Goal: Task Accomplishment & Management: Manage account settings

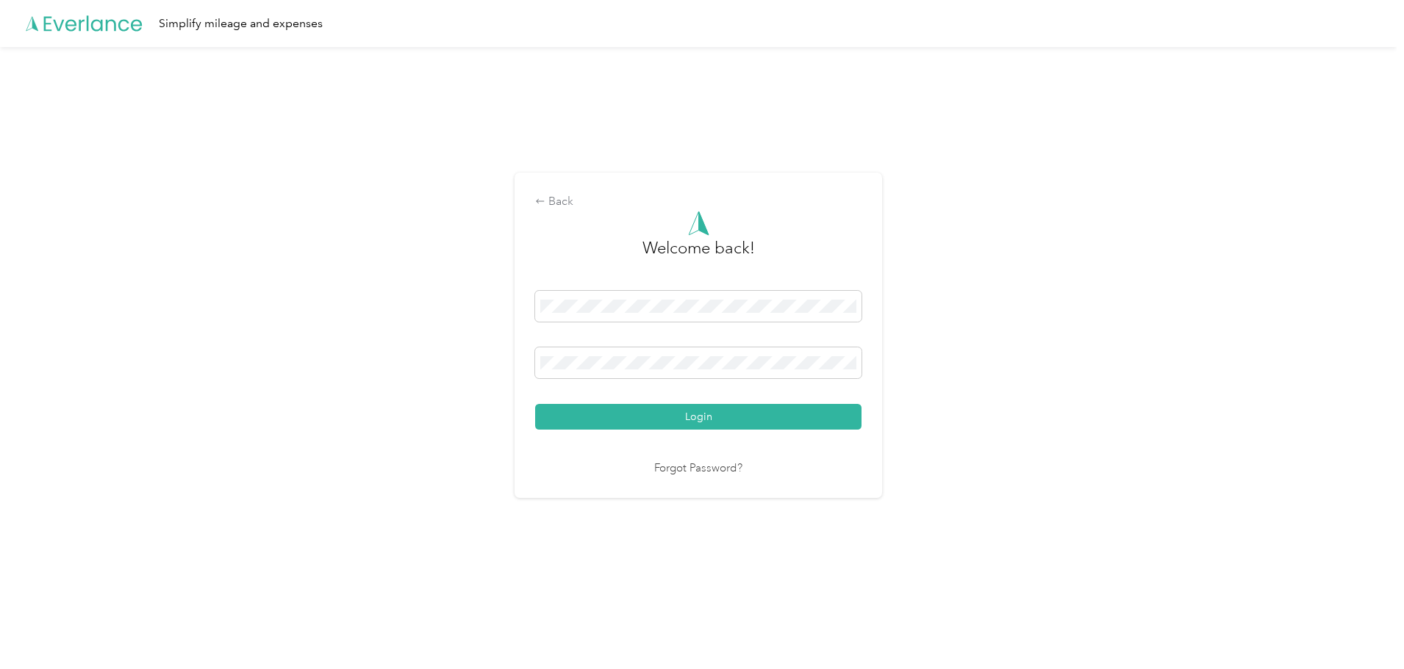
click at [728, 420] on button "Login" at bounding box center [698, 417] width 326 height 26
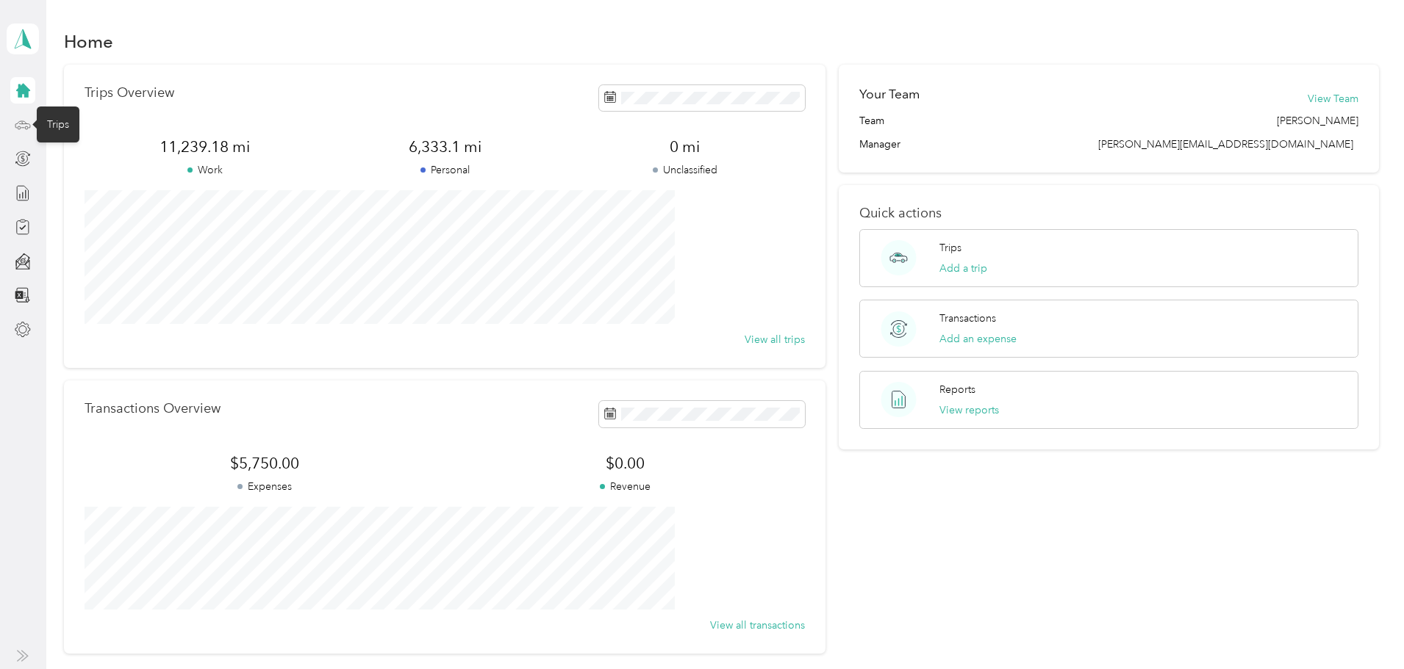
click at [22, 123] on icon at bounding box center [23, 123] width 7 height 0
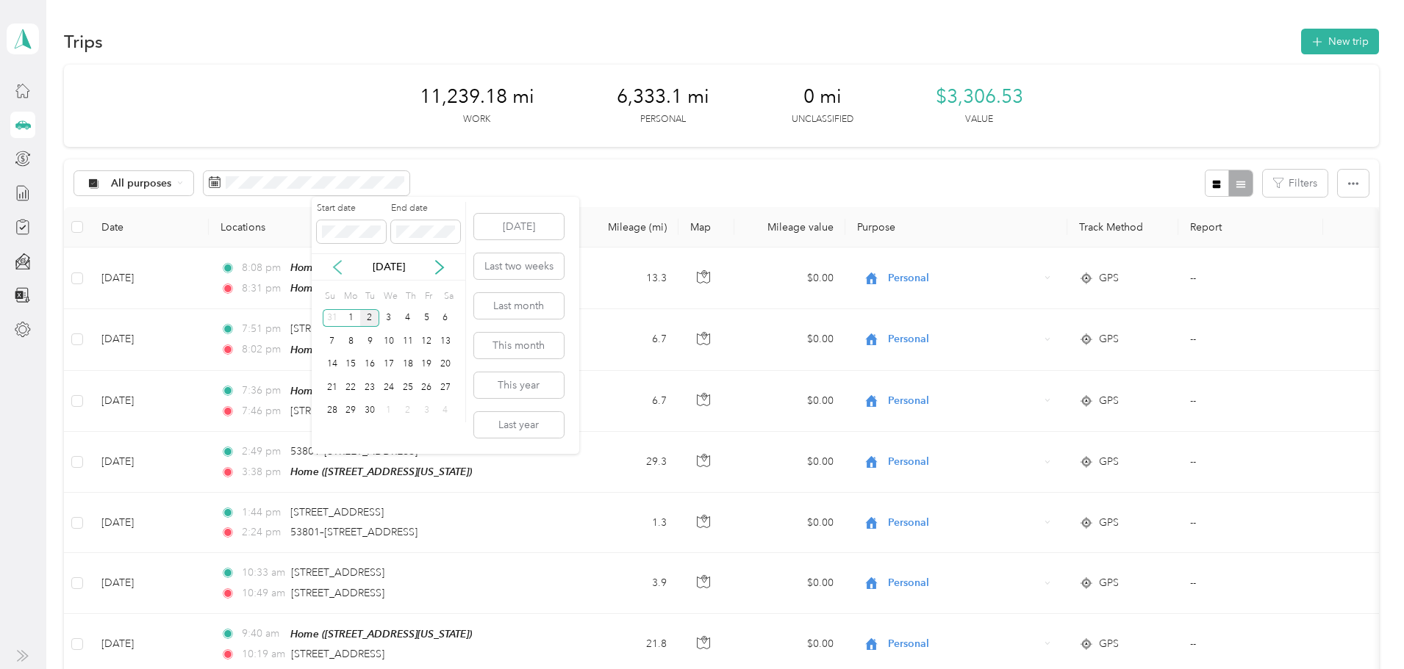
click at [333, 264] on icon at bounding box center [337, 267] width 15 height 15
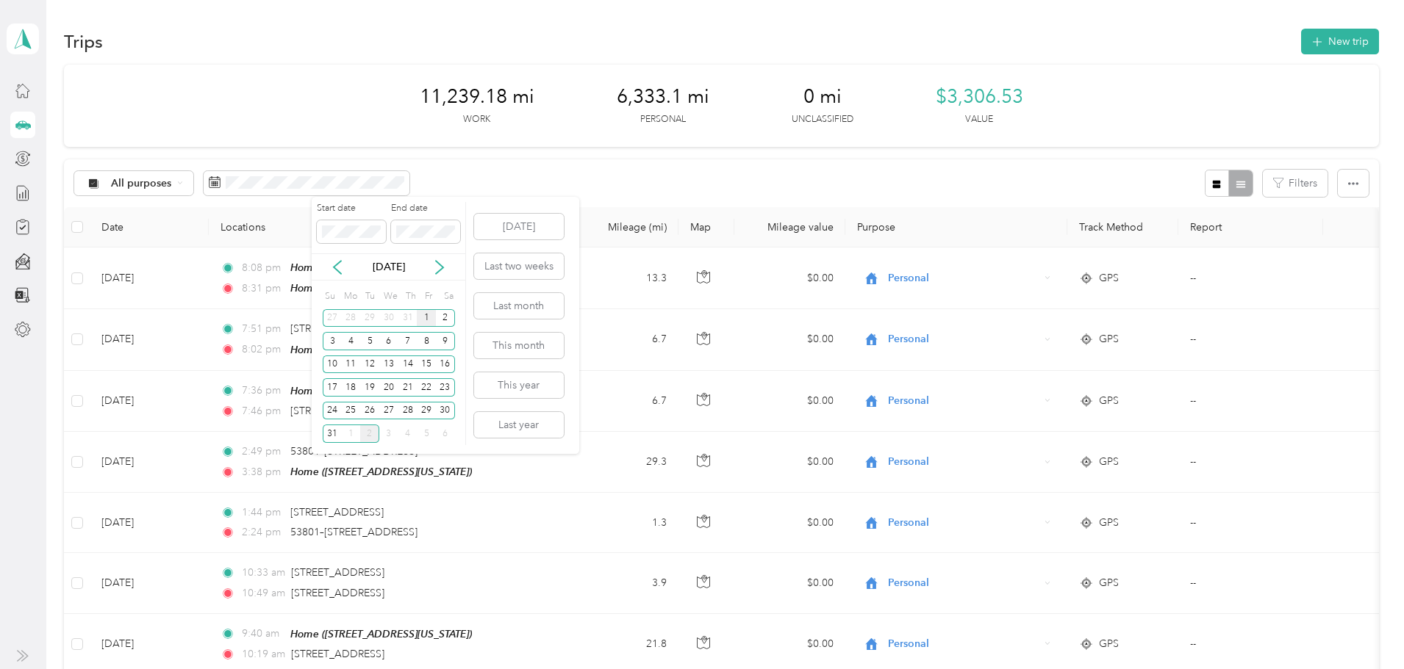
click at [426, 314] on div "1" at bounding box center [426, 318] width 19 height 18
click at [331, 437] on div "31" at bounding box center [332, 434] width 19 height 18
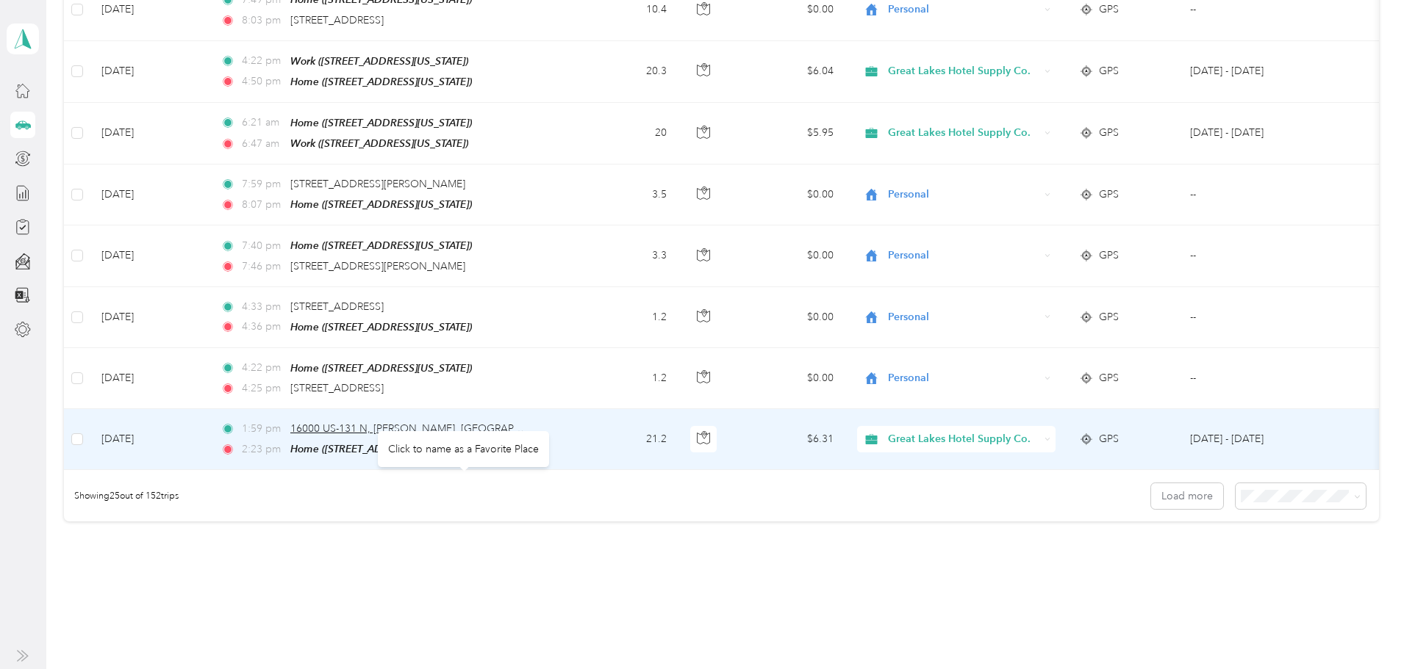
scroll to position [1323, 0]
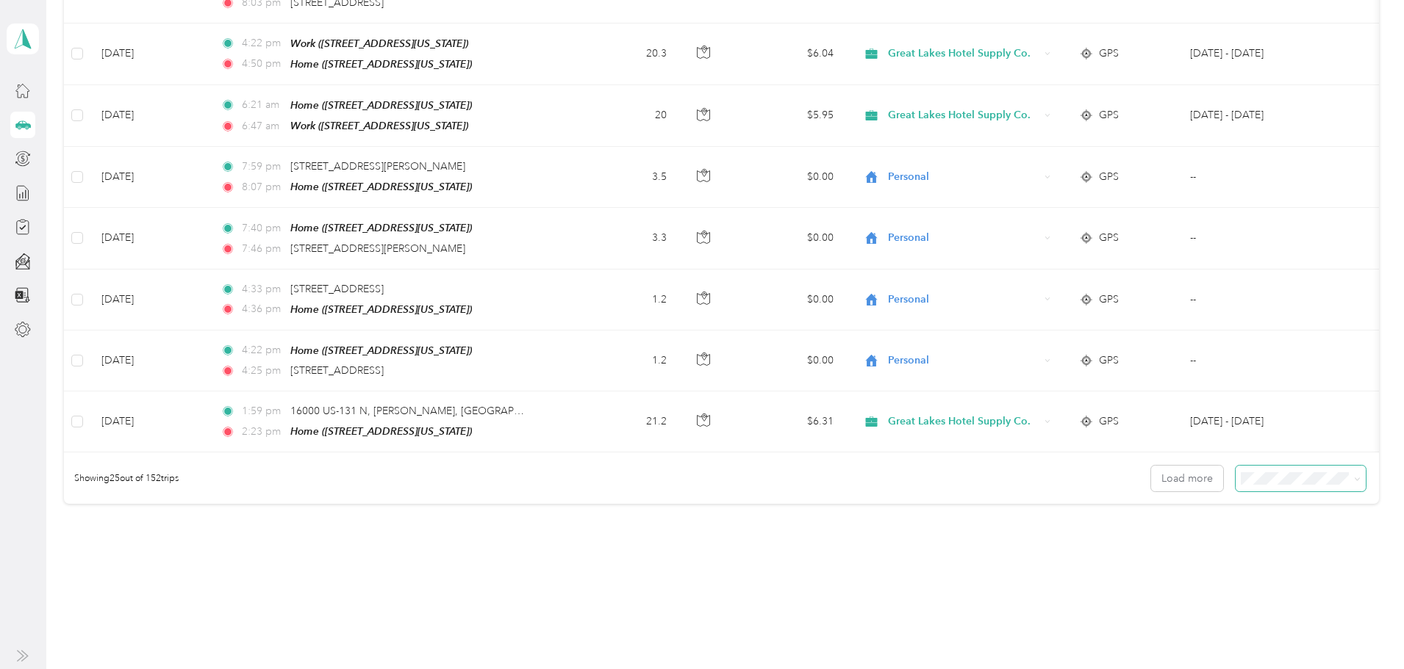
click at [1354, 476] on icon at bounding box center [1357, 479] width 7 height 7
click at [1179, 551] on span "100 per load" at bounding box center [1162, 548] width 60 height 12
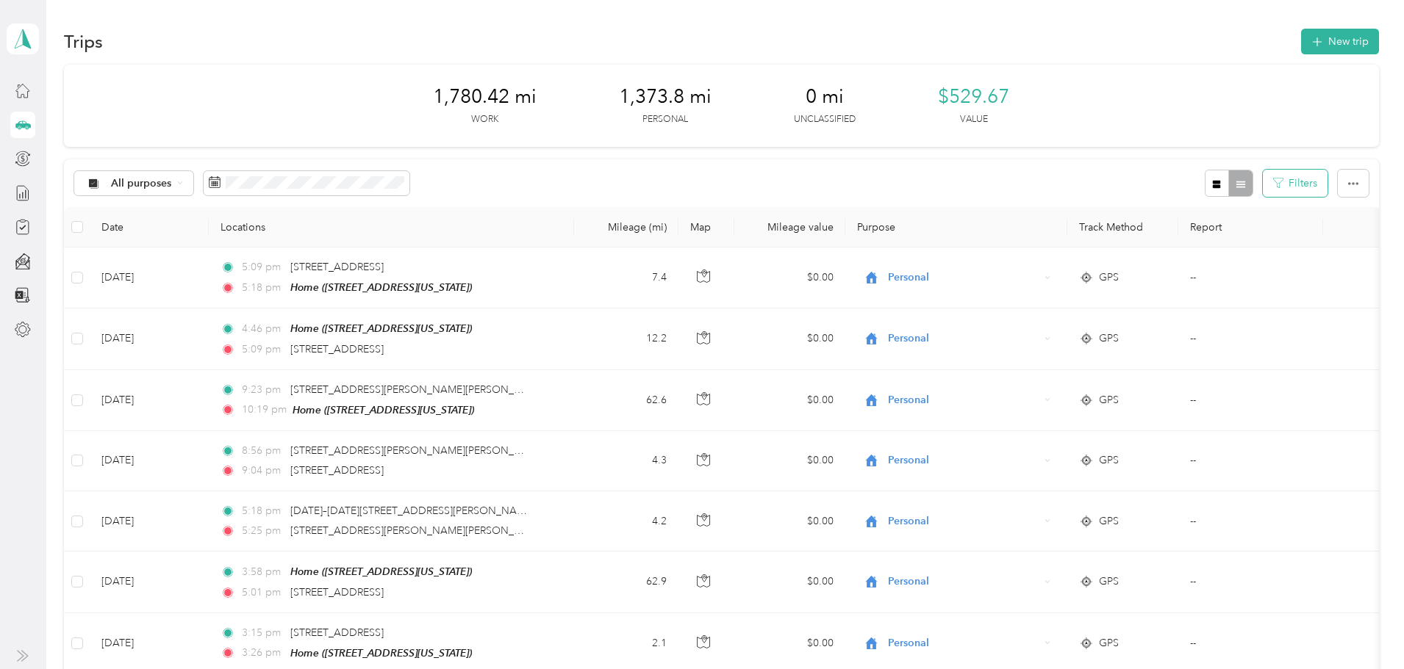
click at [1263, 182] on button "Filters" at bounding box center [1295, 183] width 65 height 27
click at [183, 182] on icon at bounding box center [180, 183] width 6 height 6
click at [270, 260] on span "Great Lakes Hotel Supply Co." at bounding box center [291, 261] width 143 height 15
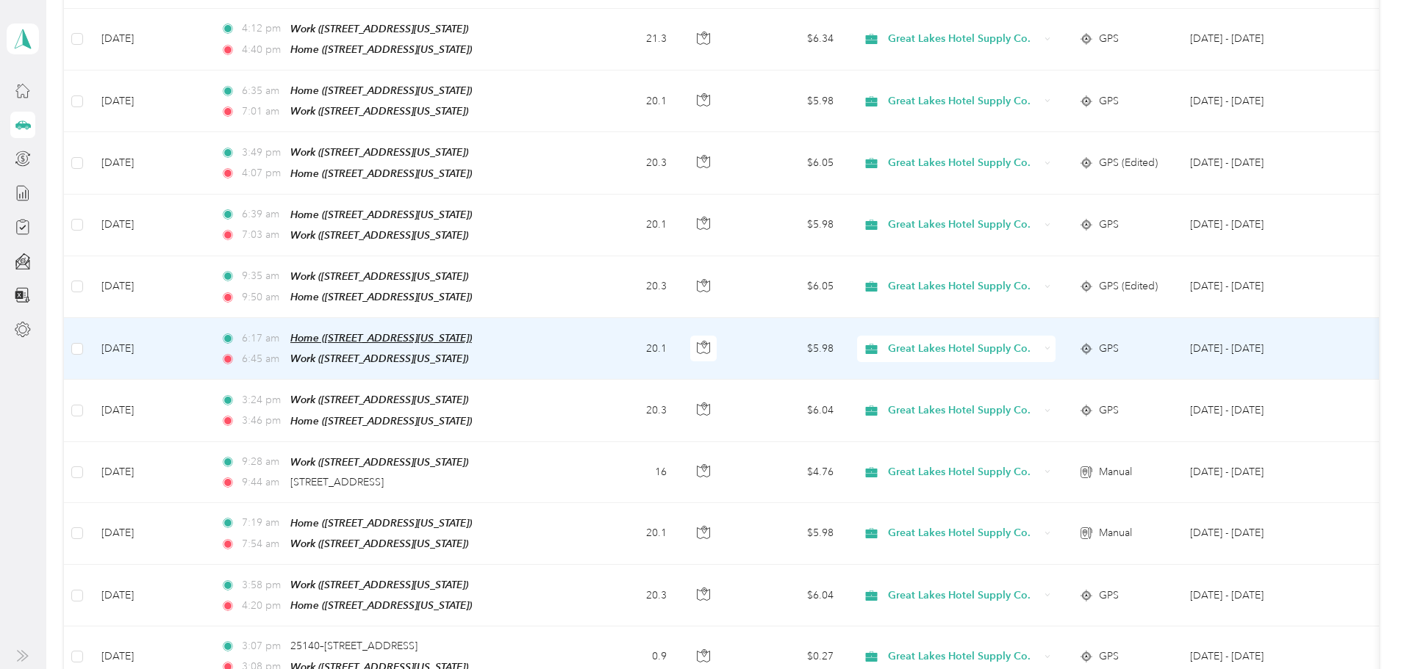
scroll to position [1470, 0]
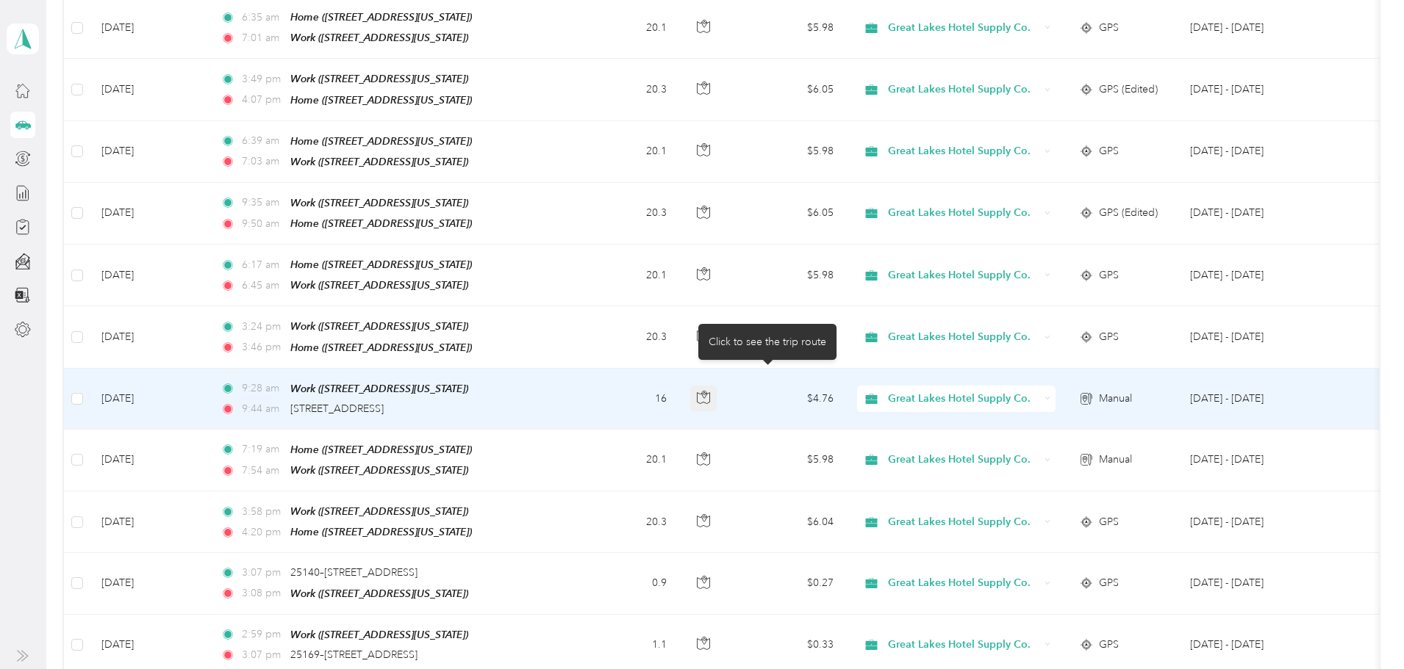
click at [710, 391] on icon "button" at bounding box center [703, 397] width 13 height 13
click at [209, 376] on td "[DATE]" at bounding box center [149, 399] width 119 height 61
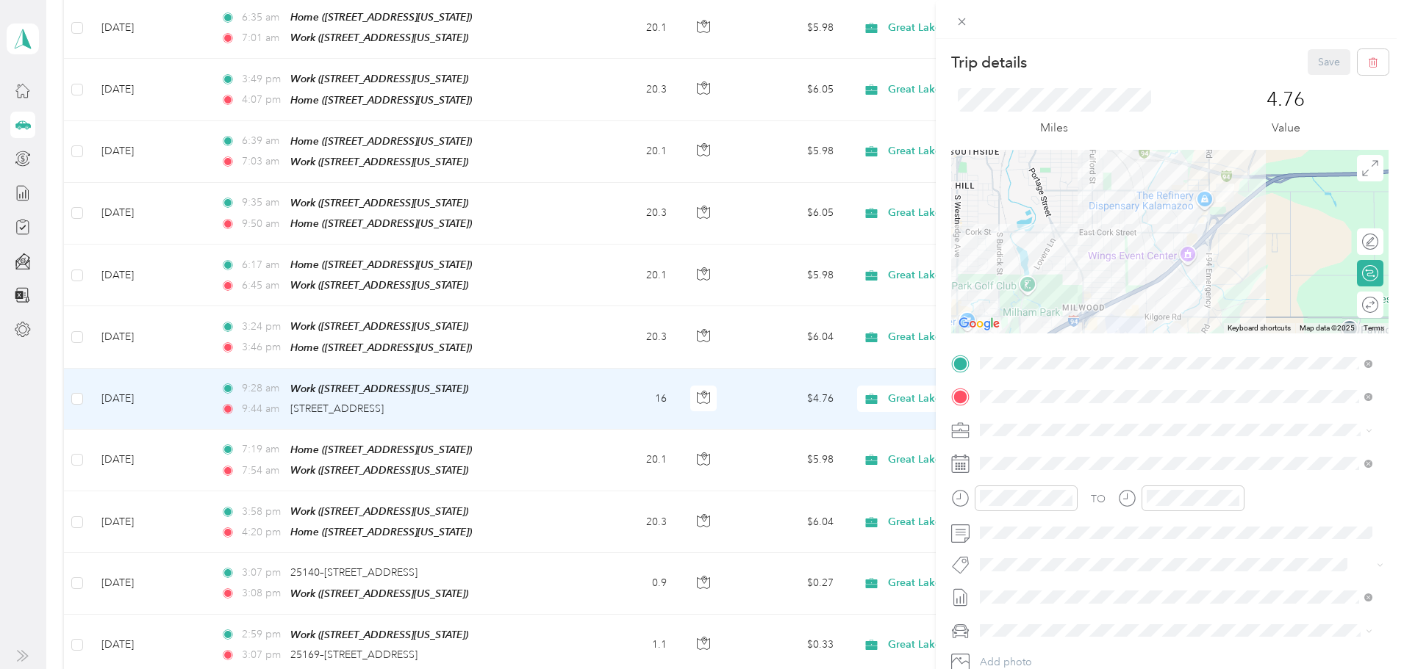
drag, startPoint x: 1291, startPoint y: 241, endPoint x: 1234, endPoint y: 300, distance: 82.1
click at [1234, 300] on div at bounding box center [1169, 242] width 437 height 184
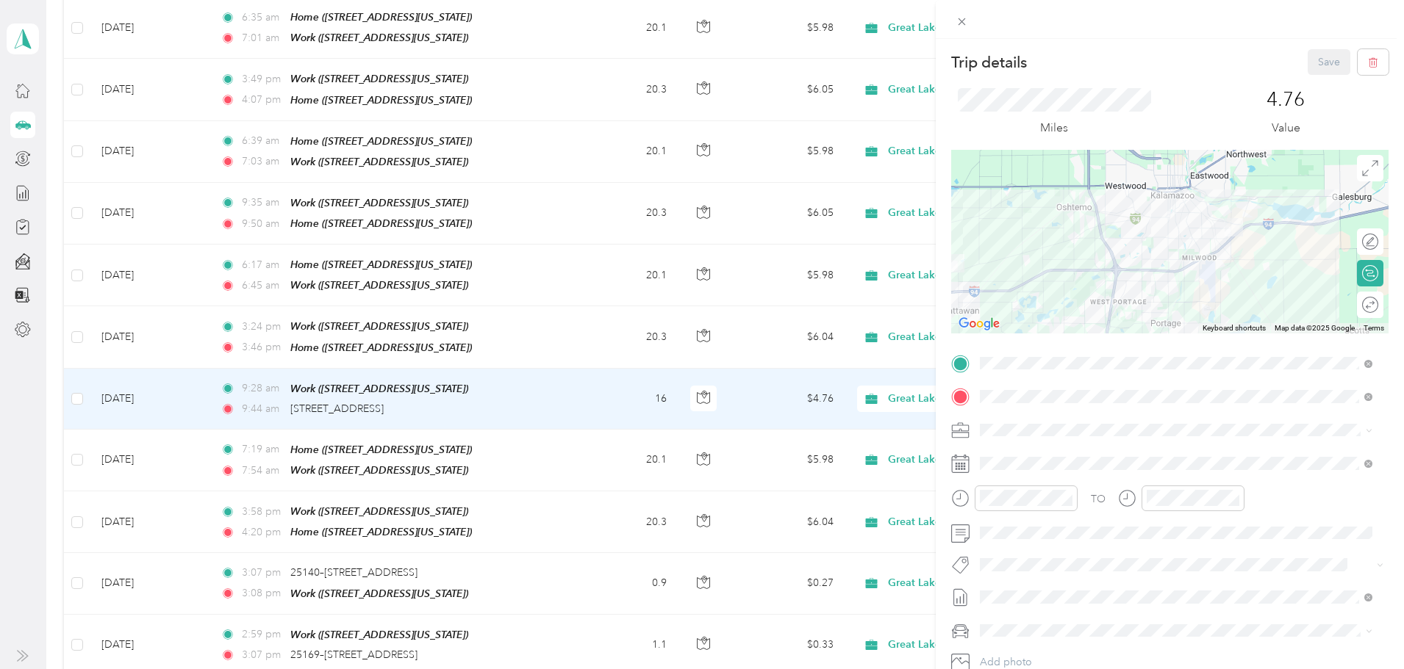
drag, startPoint x: 1240, startPoint y: 239, endPoint x: 1237, endPoint y: 248, distance: 10.0
click at [1237, 248] on div at bounding box center [1169, 242] width 437 height 184
click at [1065, 459] on div "Home [STREET_ADDRESS][US_STATE]" at bounding box center [1081, 463] width 147 height 31
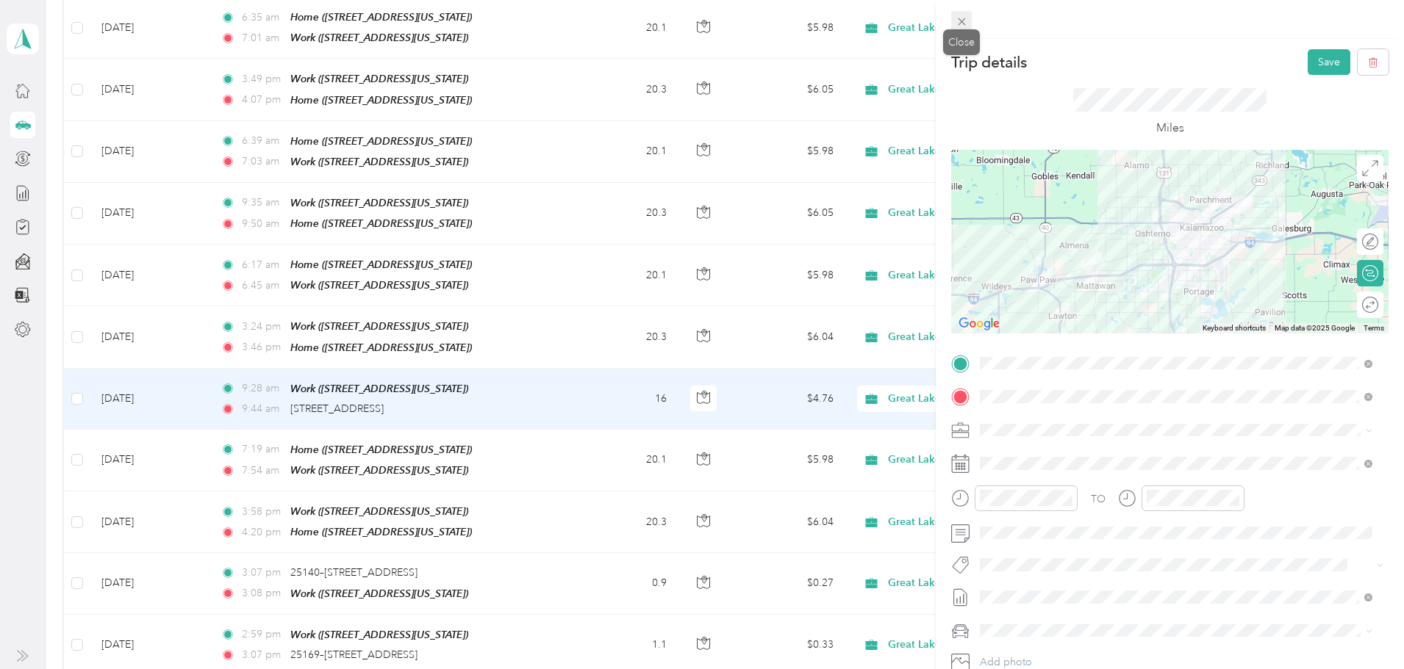
click at [961, 20] on icon at bounding box center [961, 21] width 12 height 12
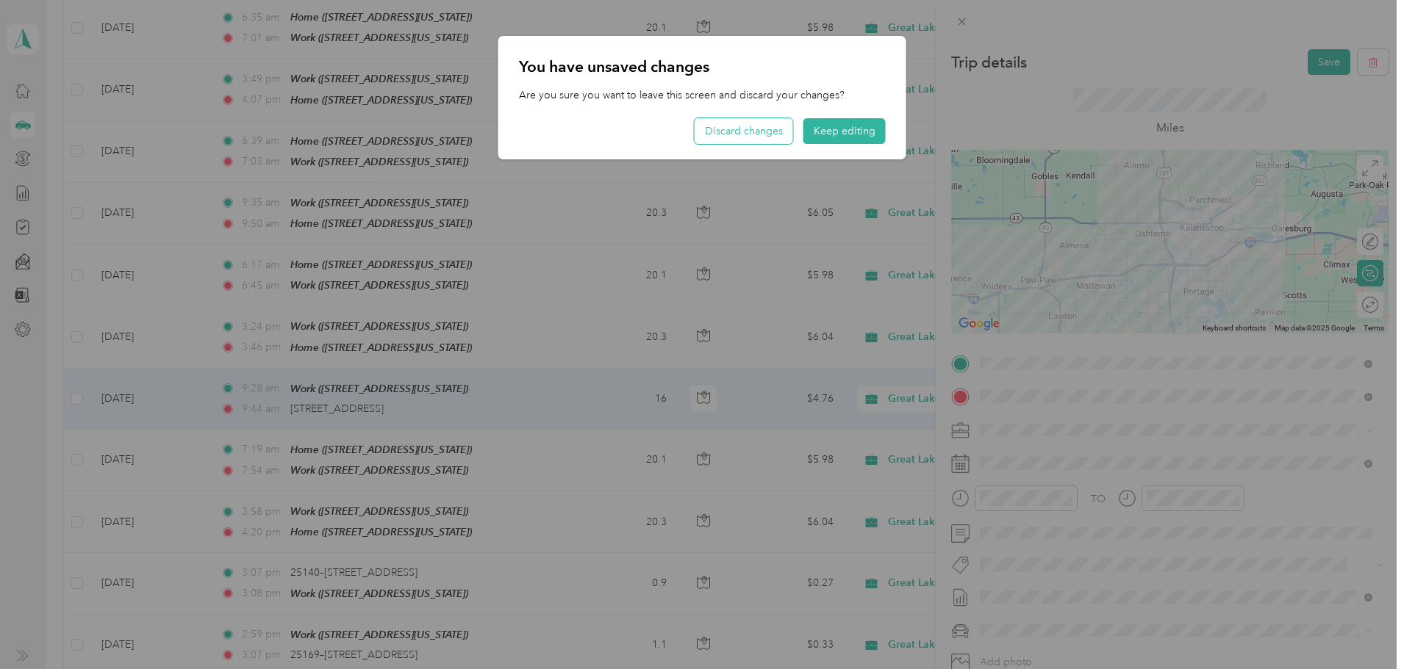
click at [753, 128] on button "Discard changes" at bounding box center [743, 131] width 98 height 26
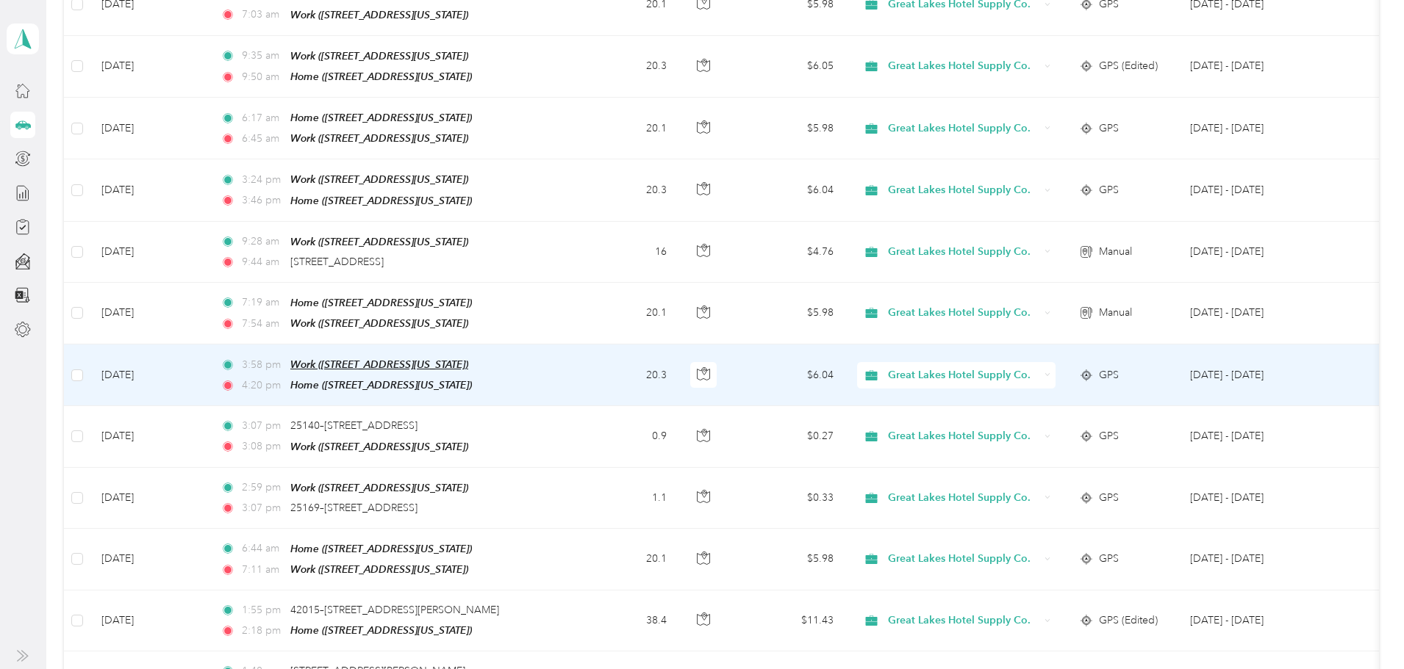
scroll to position [1690, 0]
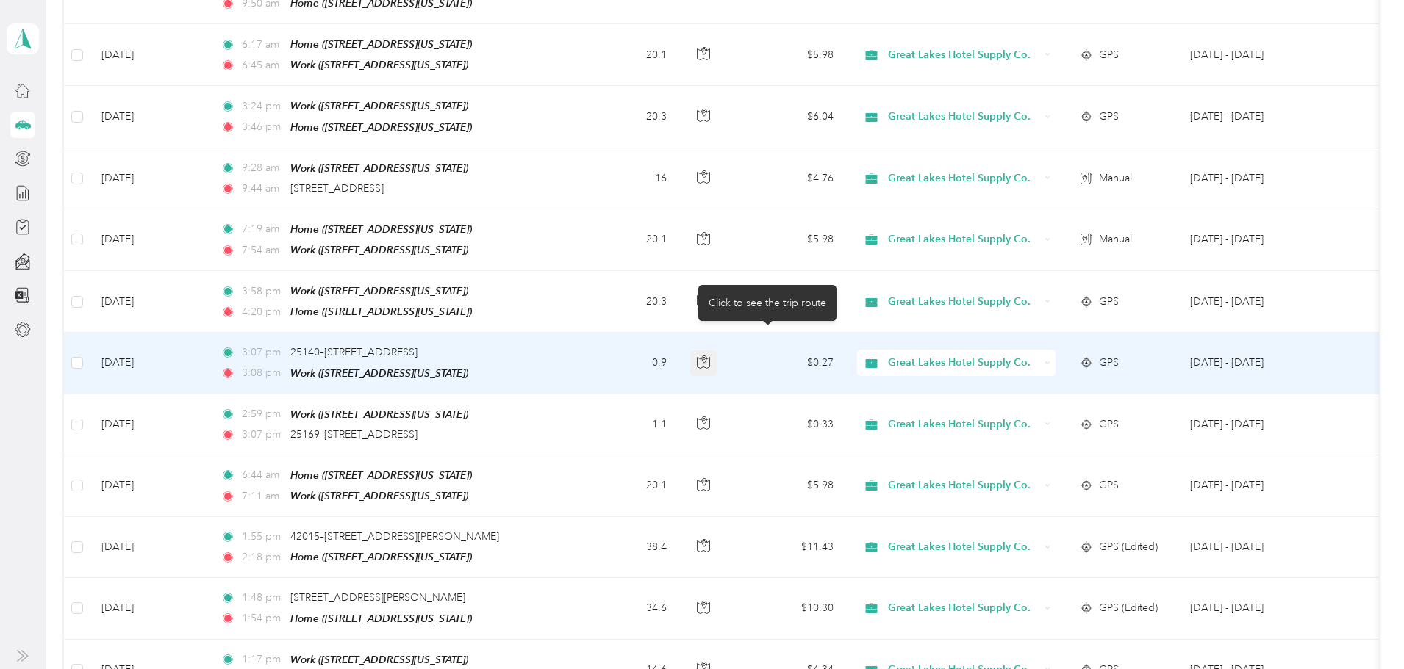
click at [710, 356] on icon "button" at bounding box center [703, 362] width 13 height 13
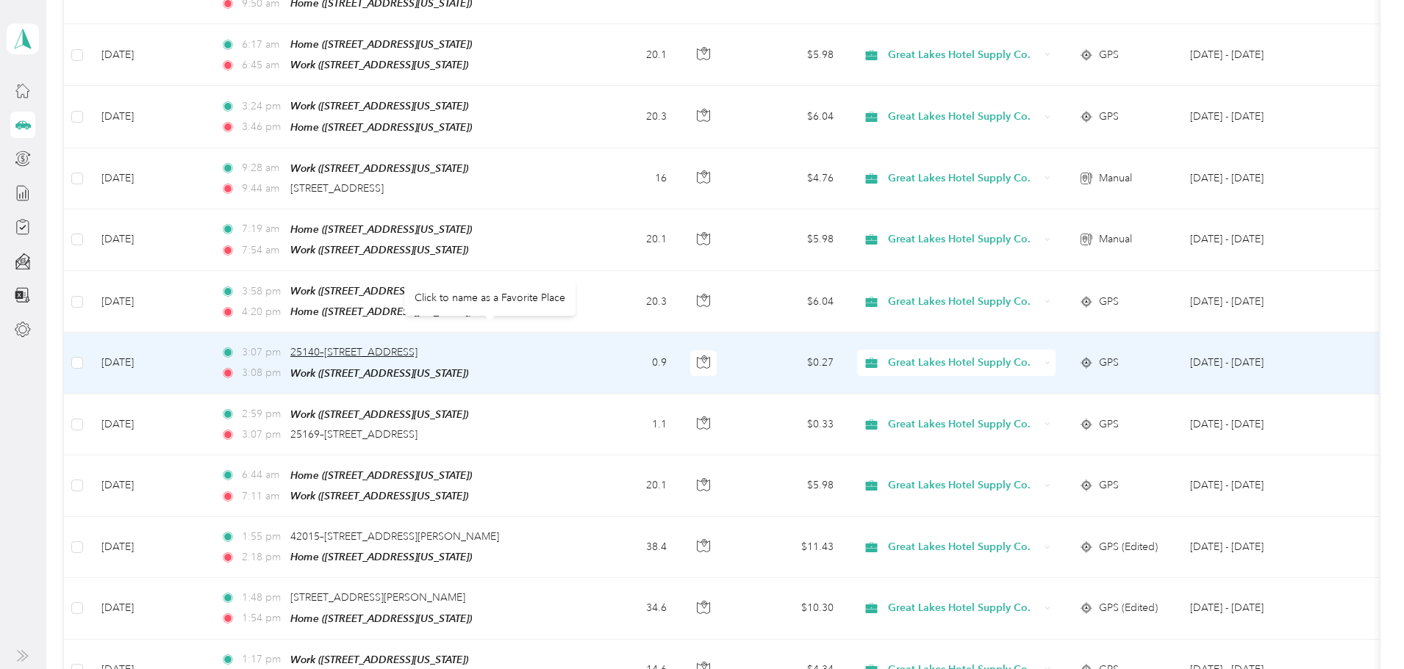
click at [417, 346] on span "25140–[STREET_ADDRESS]" at bounding box center [353, 352] width 127 height 12
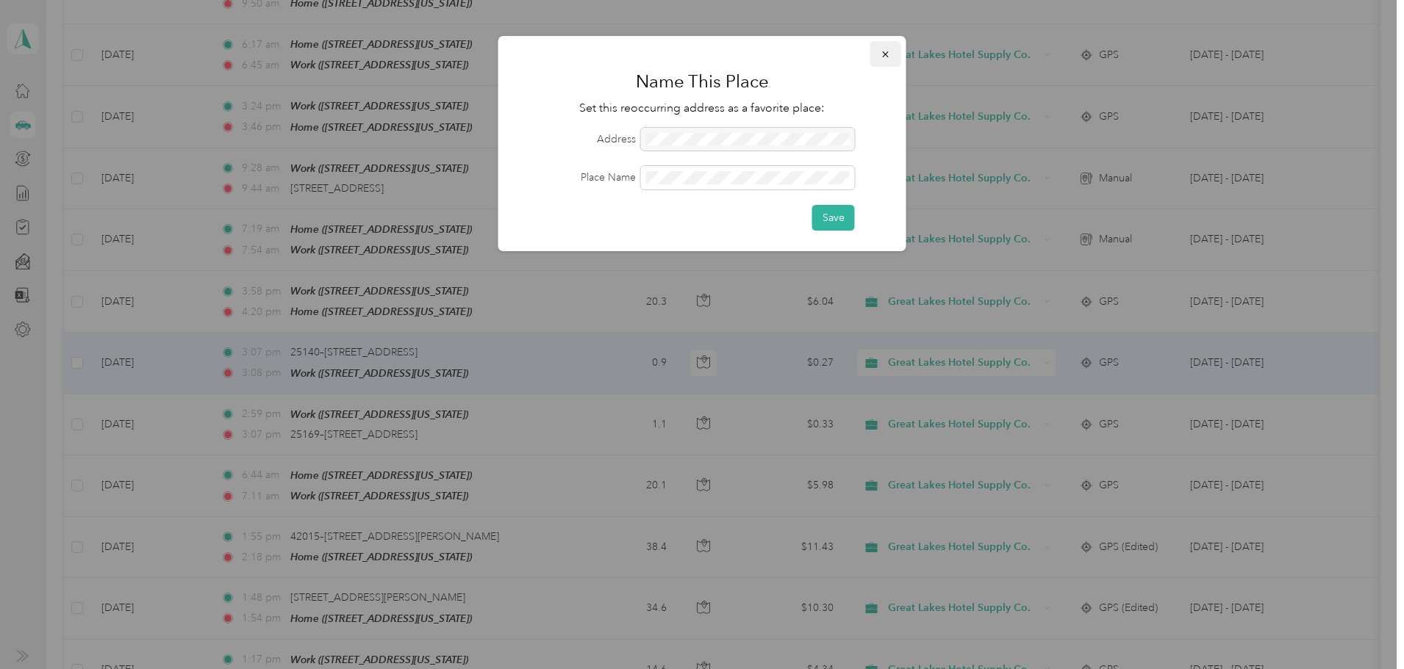
click at [883, 53] on icon "button" at bounding box center [885, 54] width 10 height 10
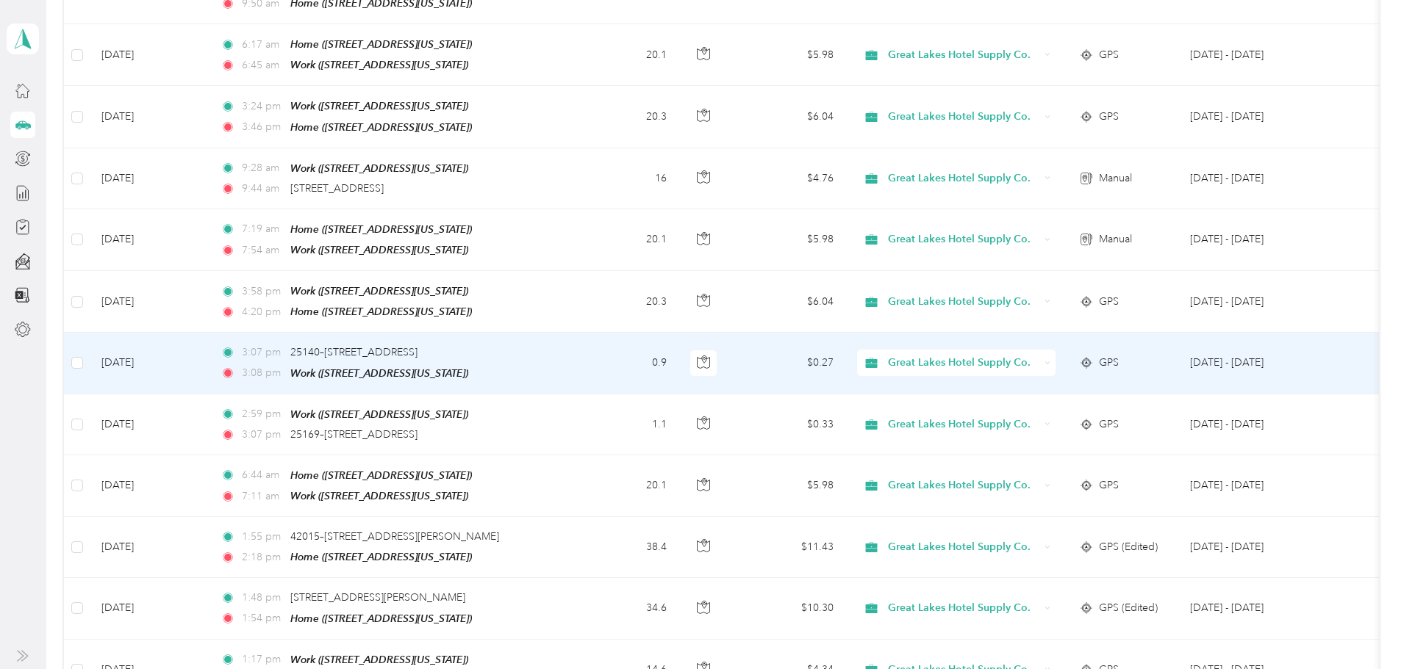
click at [1038, 355] on span "Great Lakes Hotel Supply Co." at bounding box center [963, 363] width 151 height 16
click at [970, 391] on span "Personal" at bounding box center [1024, 393] width 161 height 15
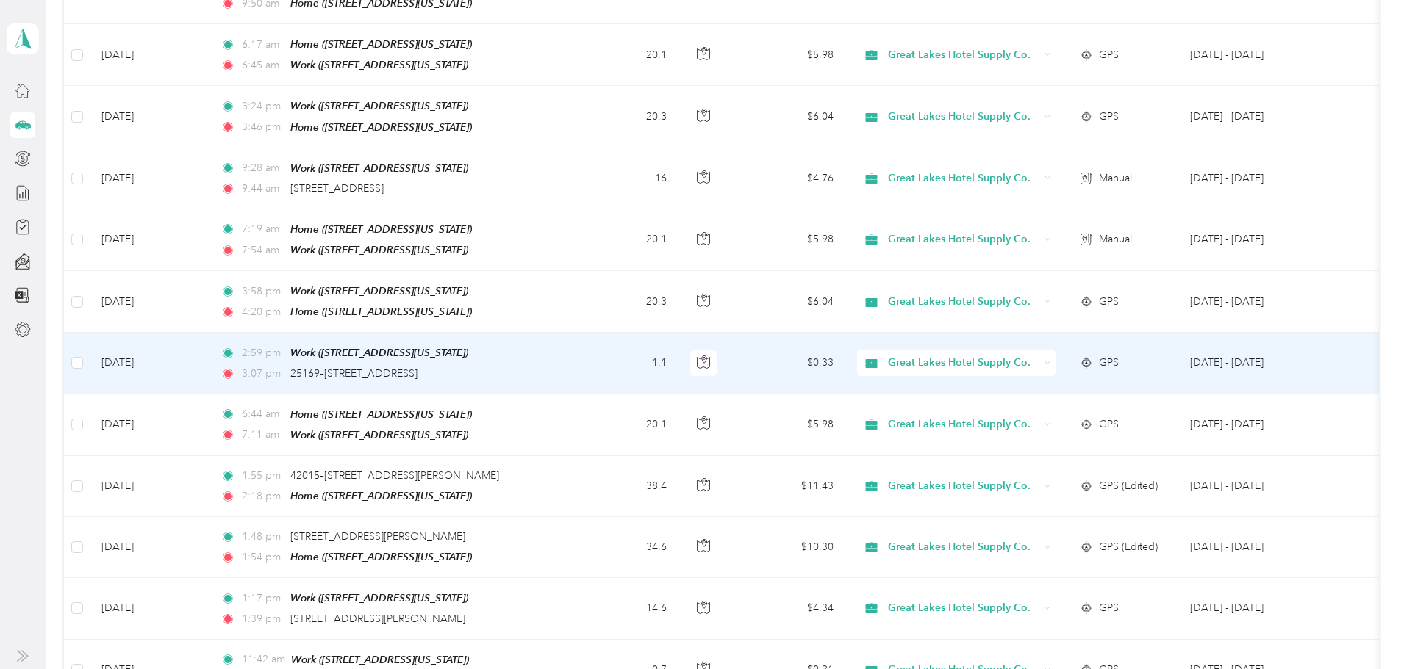
click at [1055, 350] on div "Great Lakes Hotel Supply Co." at bounding box center [956, 363] width 198 height 26
click at [963, 393] on span "Personal" at bounding box center [1024, 393] width 161 height 15
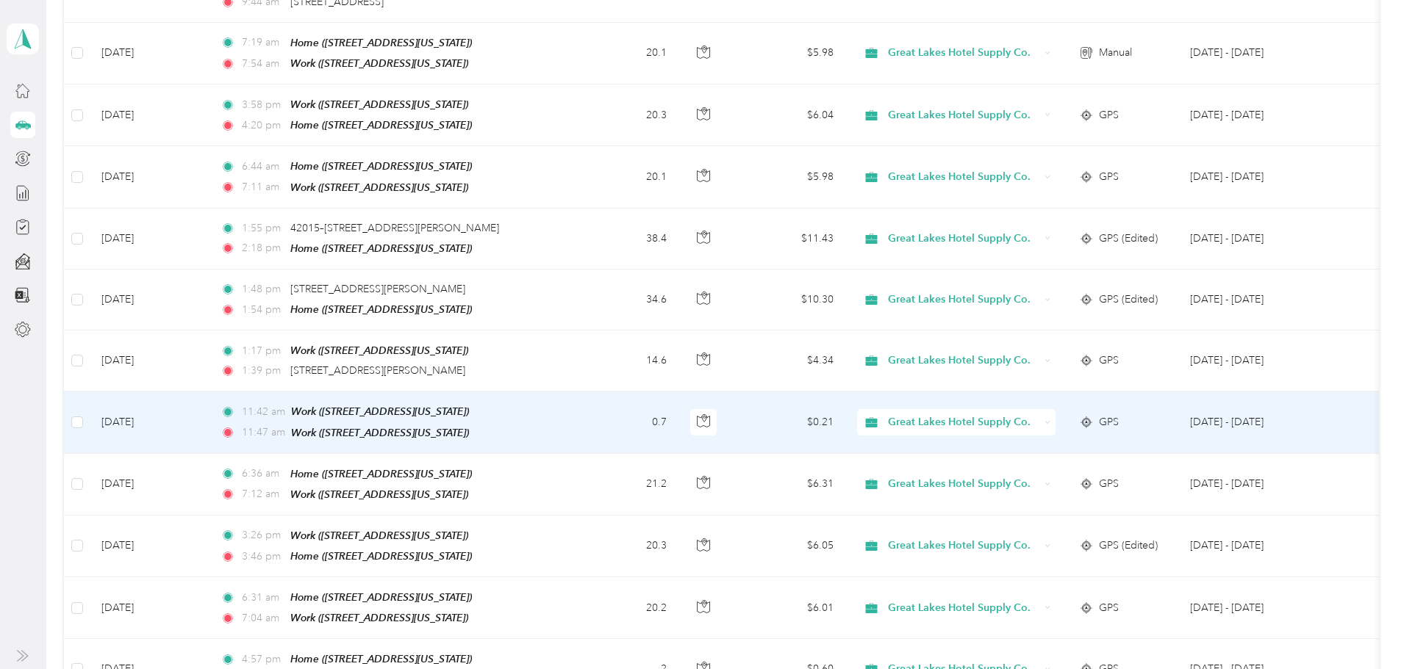
scroll to position [1911, 0]
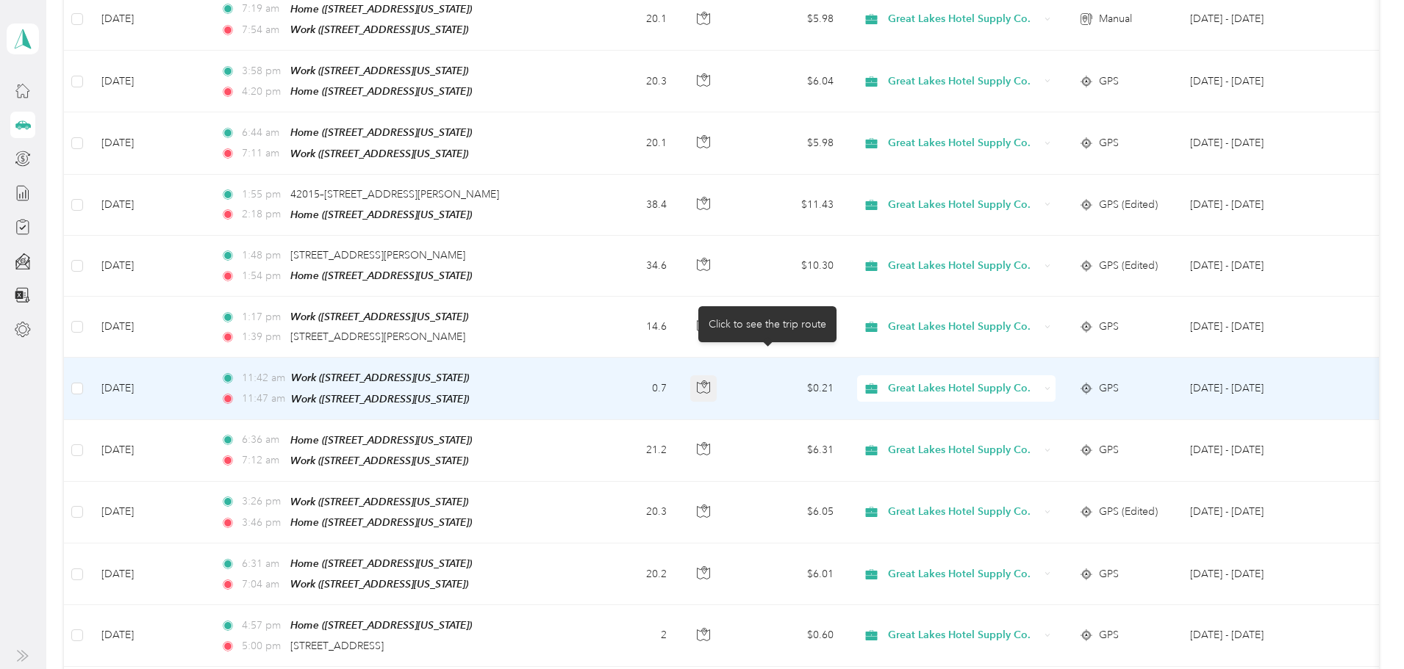
click at [710, 381] on icon "button" at bounding box center [703, 387] width 13 height 13
click at [664, 365] on td "0.7" at bounding box center [626, 389] width 105 height 62
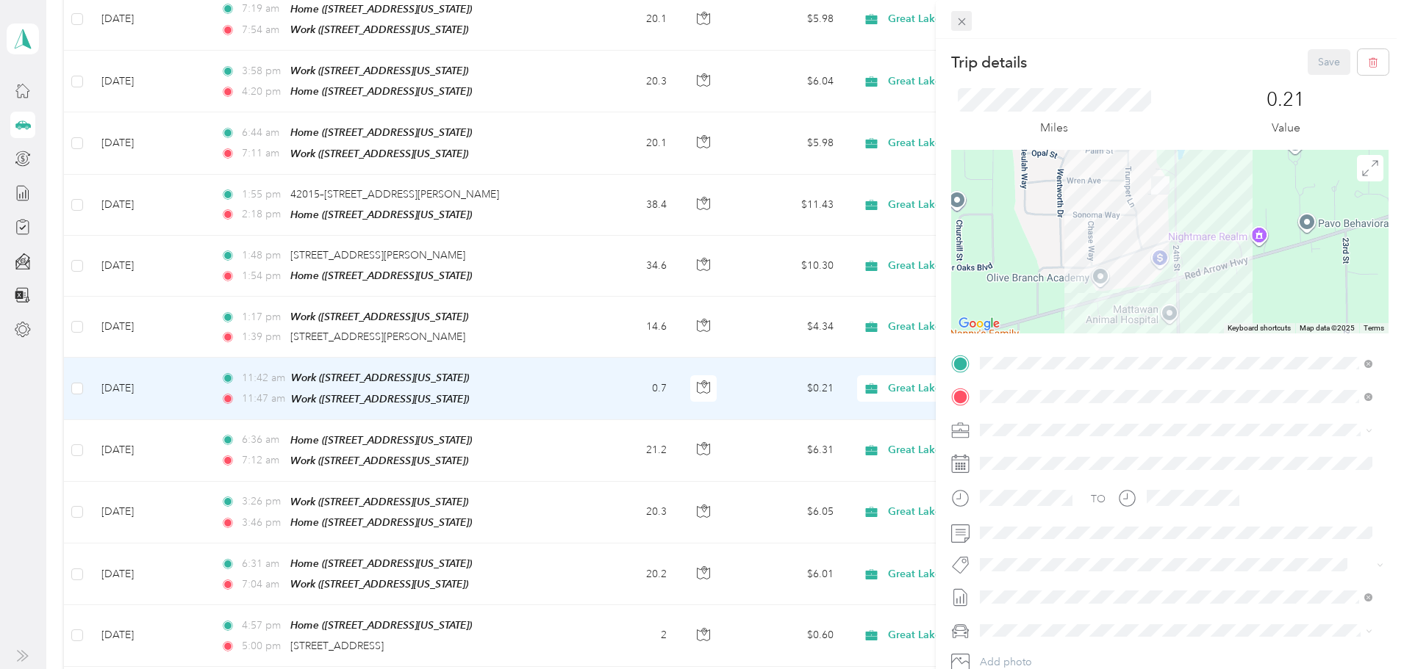
click at [959, 22] on icon at bounding box center [961, 21] width 12 height 12
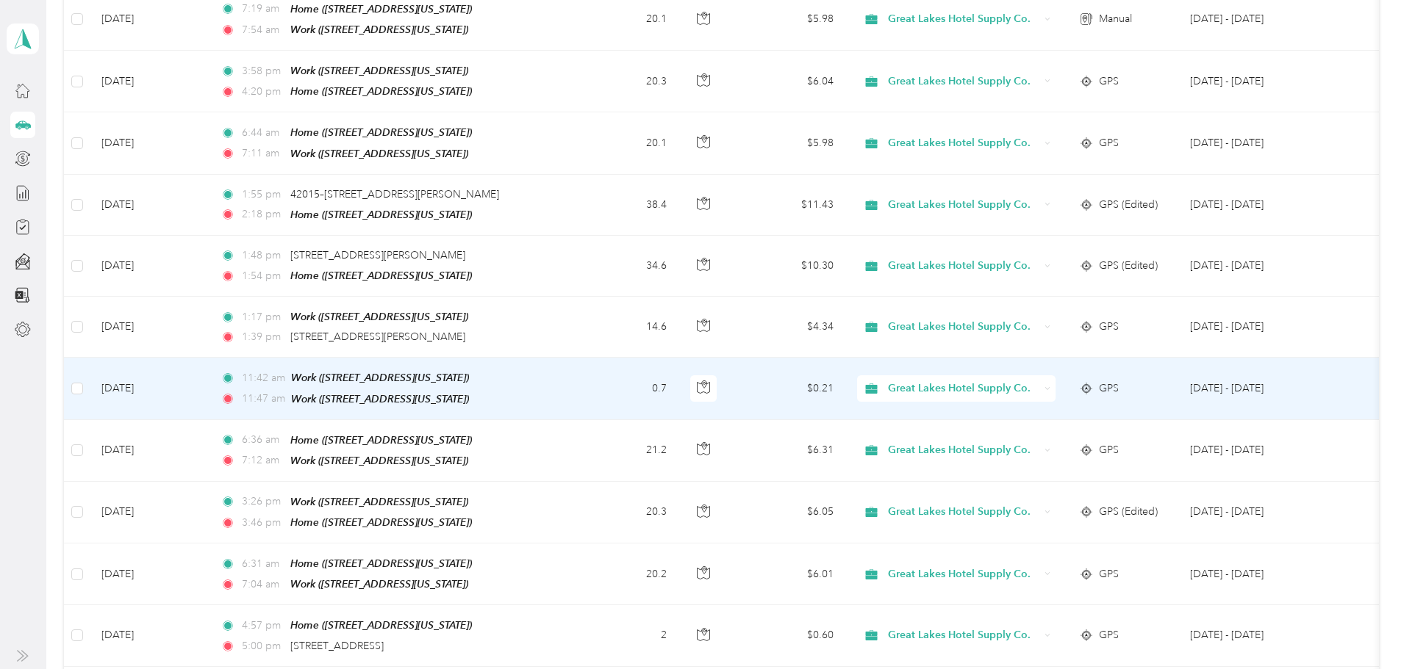
click at [1033, 381] on span "Great Lakes Hotel Supply Co." at bounding box center [963, 389] width 151 height 16
click at [985, 413] on span "Personal" at bounding box center [1024, 414] width 161 height 15
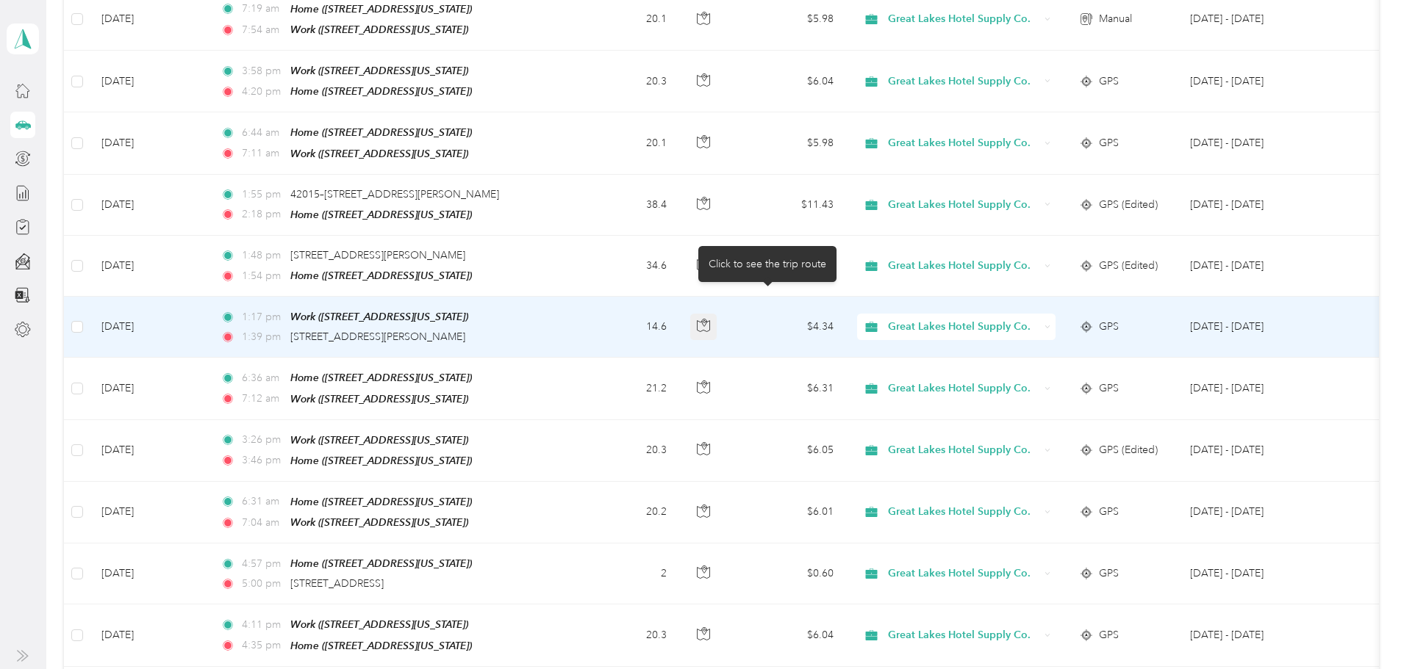
click at [706, 320] on icon "button" at bounding box center [704, 323] width 4 height 7
click at [675, 302] on td "14.6" at bounding box center [626, 327] width 105 height 61
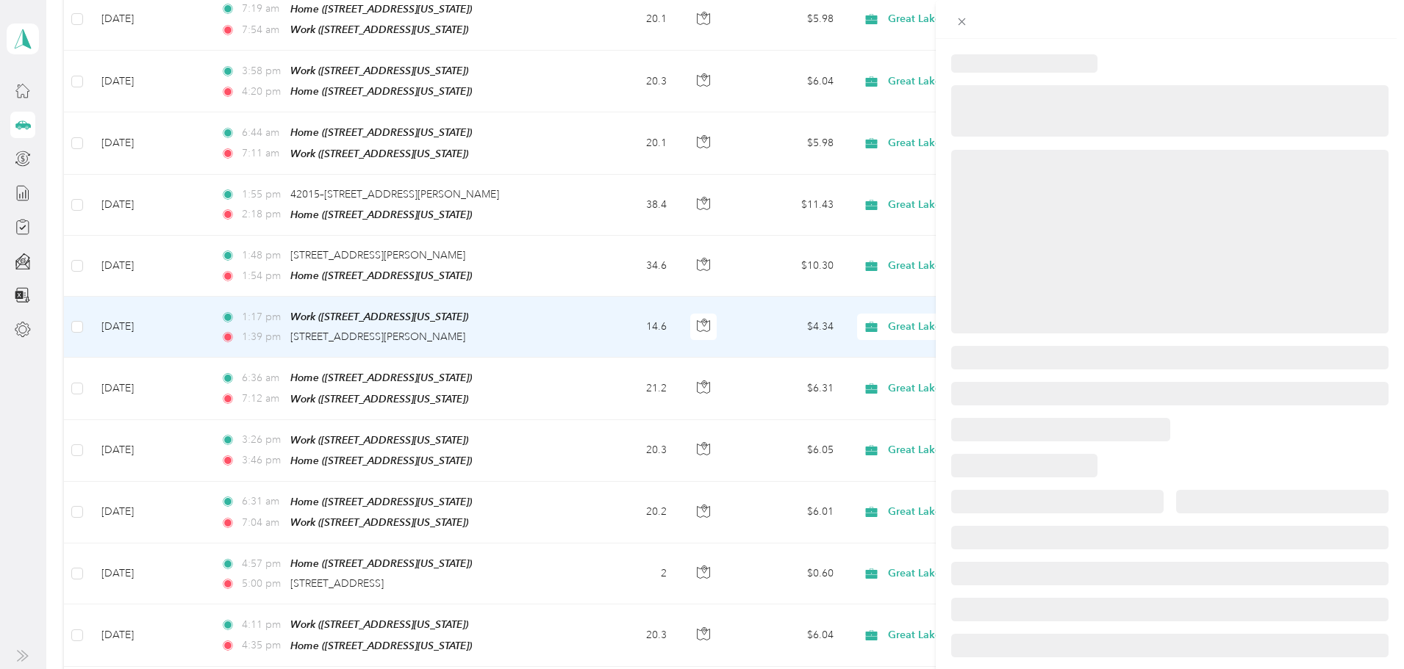
scroll to position [48, 0]
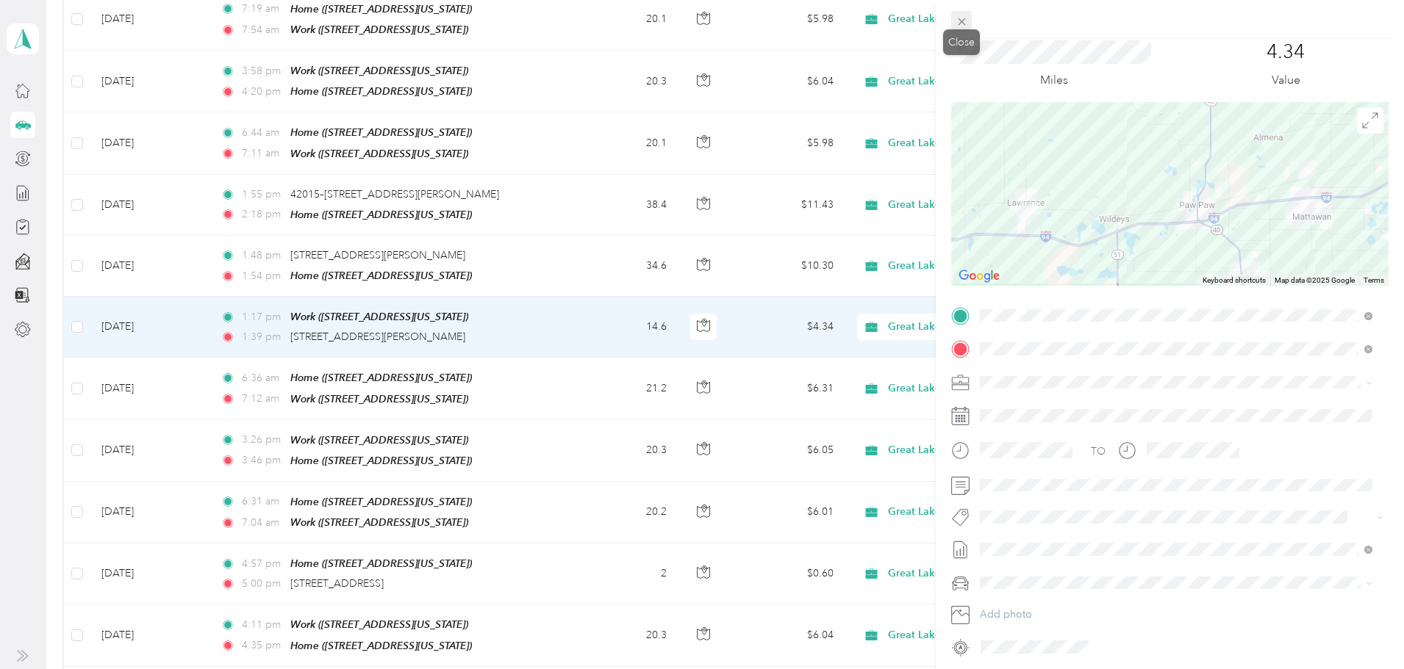
click at [961, 14] on span at bounding box center [961, 21] width 21 height 21
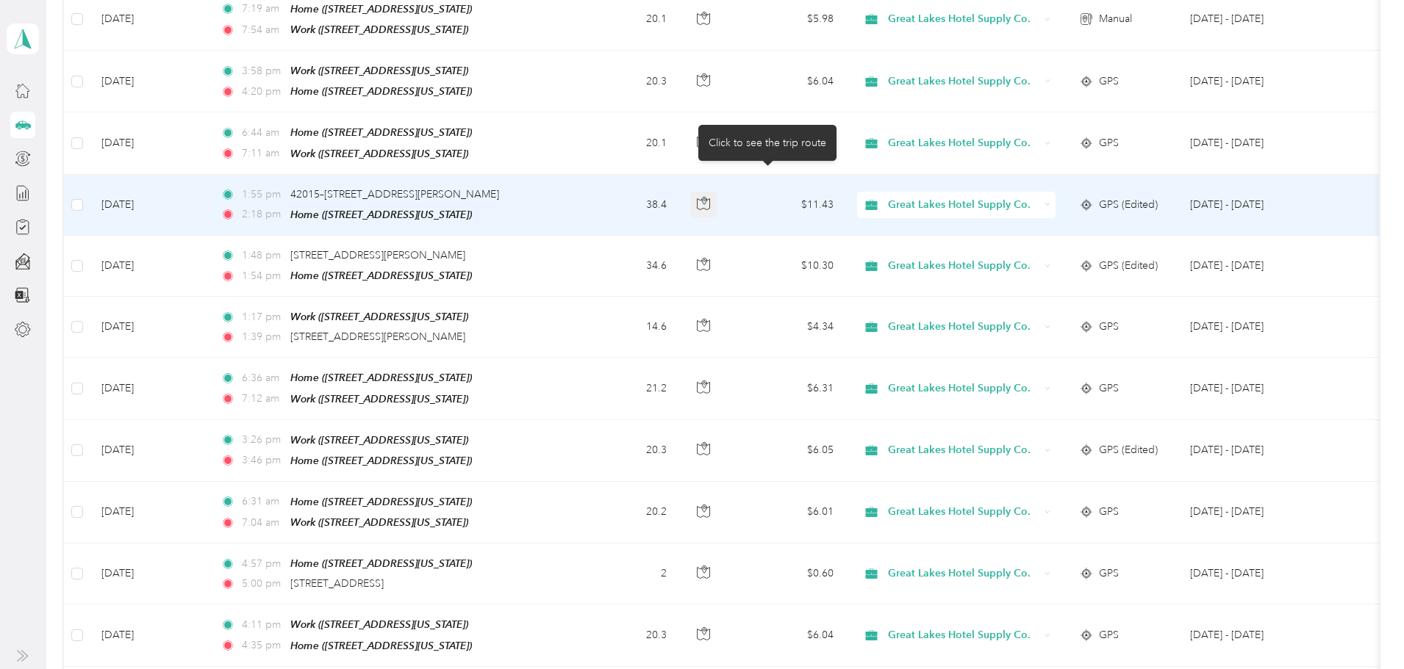
click at [710, 197] on icon "button" at bounding box center [703, 203] width 13 height 13
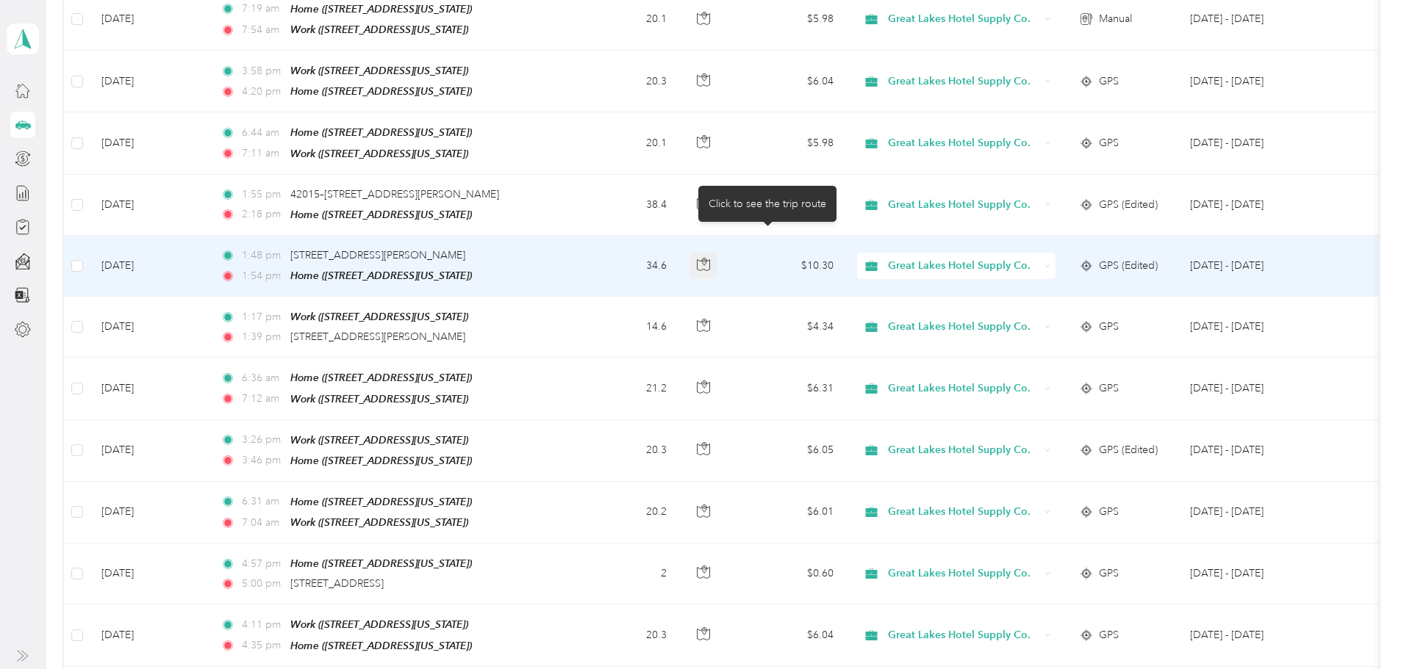
click at [710, 258] on icon "button" at bounding box center [703, 264] width 13 height 13
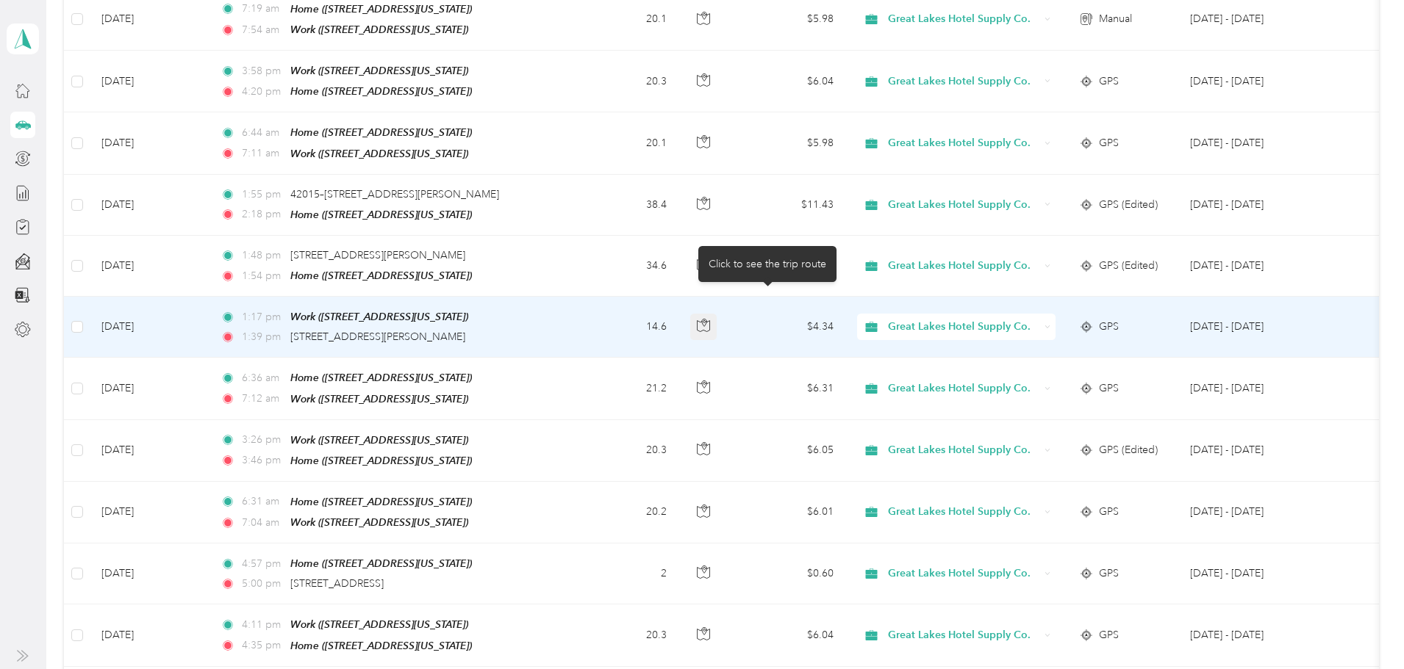
click at [710, 319] on icon "button" at bounding box center [703, 325] width 13 height 13
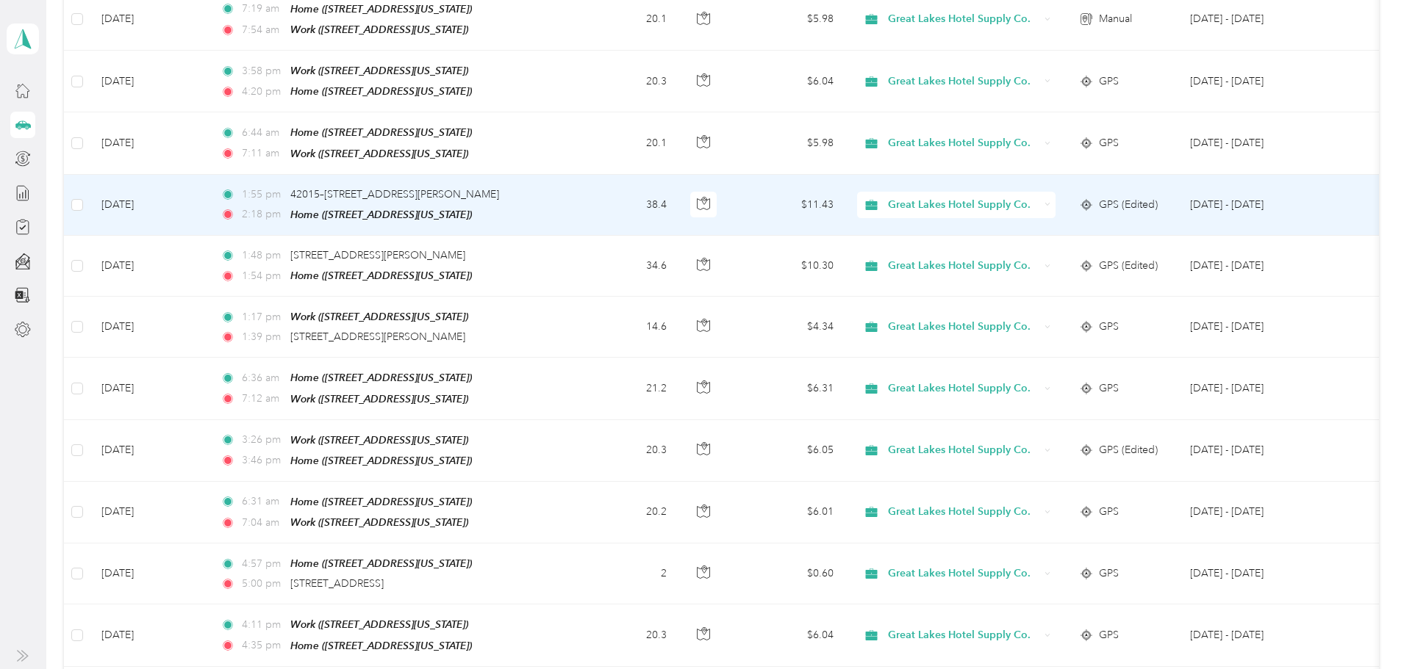
click at [1038, 197] on span "Great Lakes Hotel Supply Co." at bounding box center [963, 205] width 151 height 16
click at [974, 237] on span "Personal" at bounding box center [1024, 233] width 161 height 15
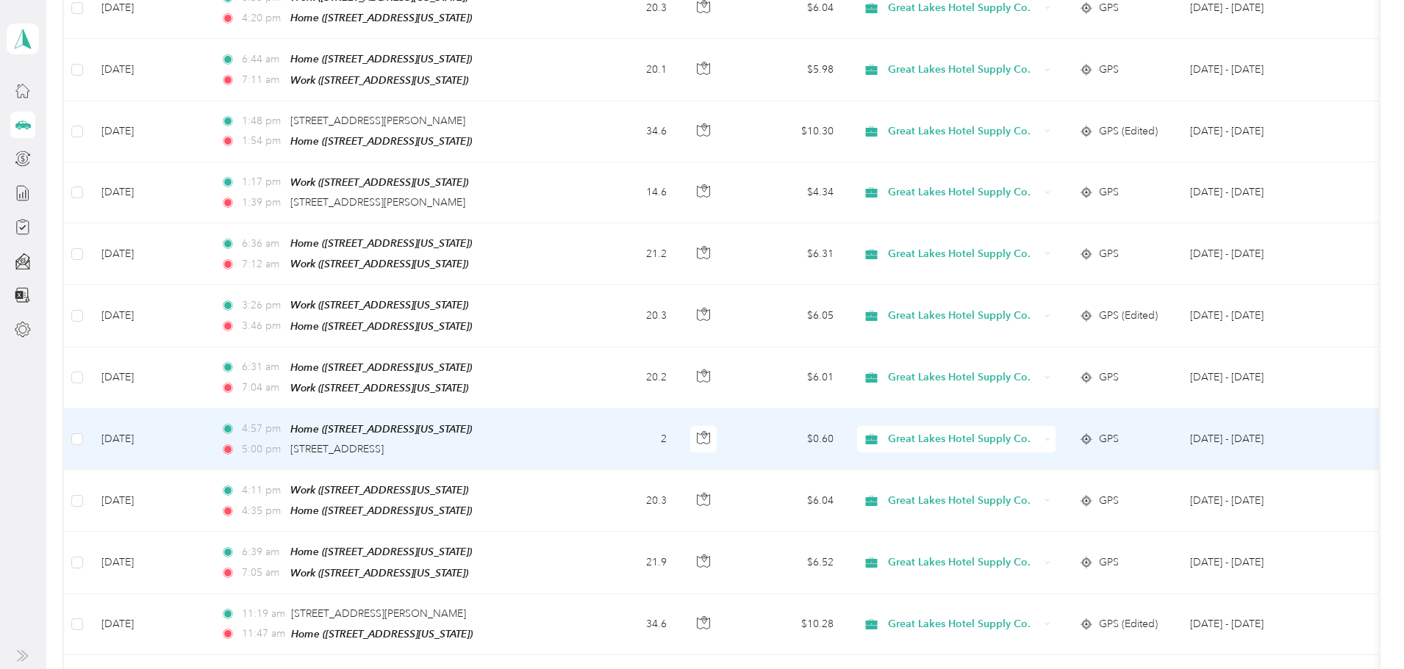
scroll to position [2058, 0]
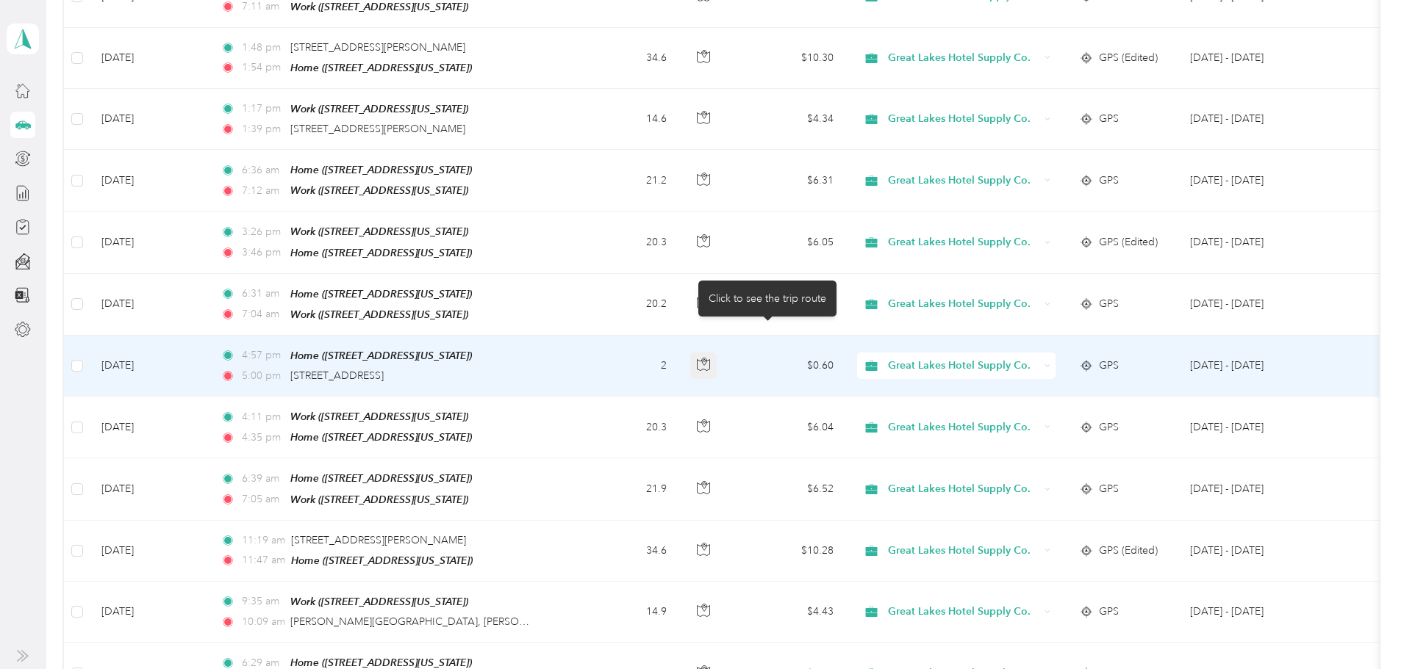
click at [706, 359] on icon "button" at bounding box center [704, 362] width 4 height 7
click at [1038, 358] on span "Great Lakes Hotel Supply Co." at bounding box center [963, 366] width 151 height 16
click at [988, 387] on span "Personal" at bounding box center [1024, 385] width 161 height 15
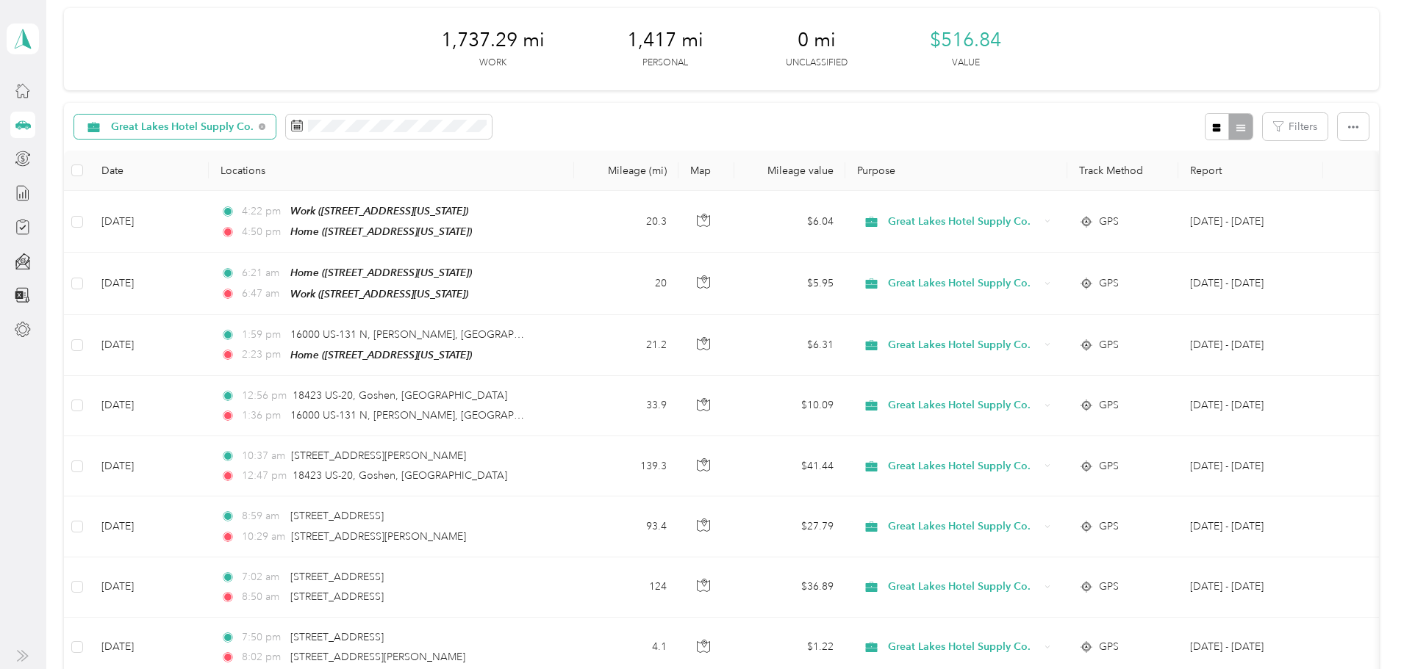
scroll to position [0, 0]
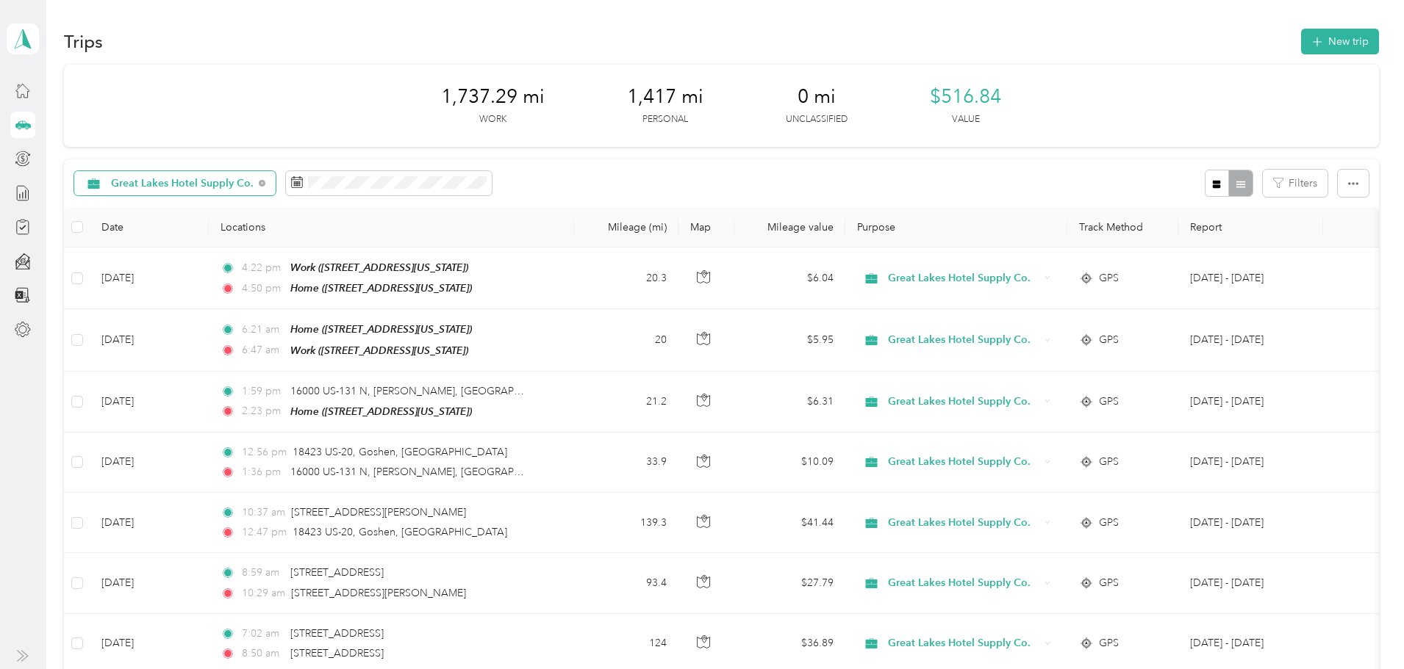
drag, startPoint x: 22, startPoint y: 193, endPoint x: 80, endPoint y: 224, distance: 66.1
click at [76, 264] on section "[PERSON_NAME] Personal dashboard Trips New trip 1,737.29 mi Work 1,417 mi Perso…" at bounding box center [698, 334] width 1396 height 669
click at [24, 193] on icon at bounding box center [23, 193] width 16 height 16
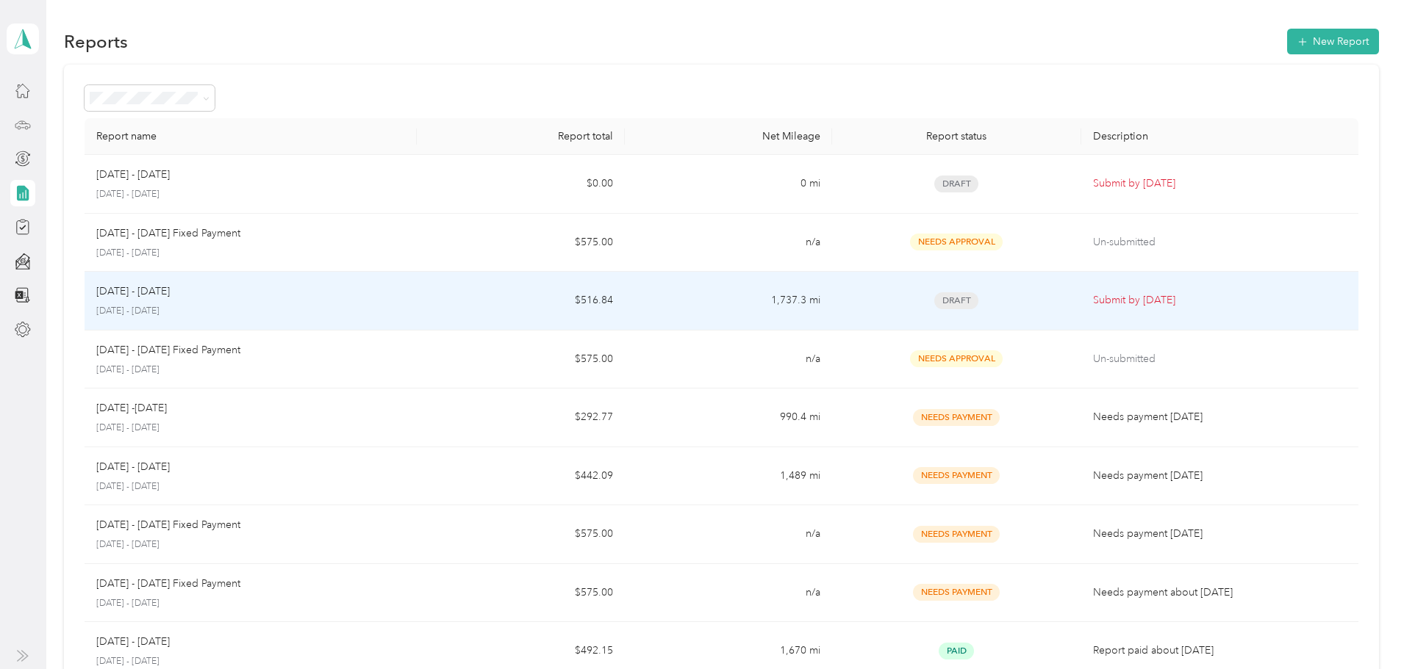
click at [1093, 300] on p "Submit by [DATE]" at bounding box center [1220, 300] width 254 height 16
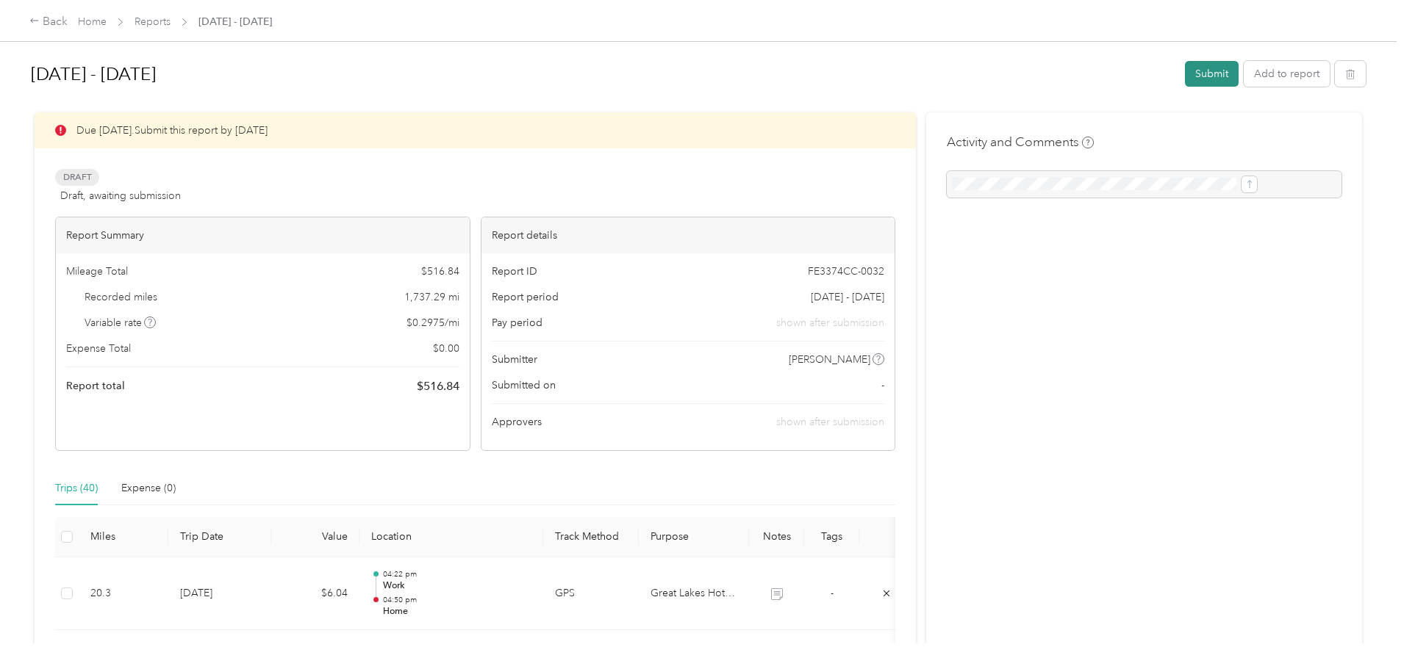
click at [1185, 71] on button "Submit" at bounding box center [1212, 74] width 54 height 26
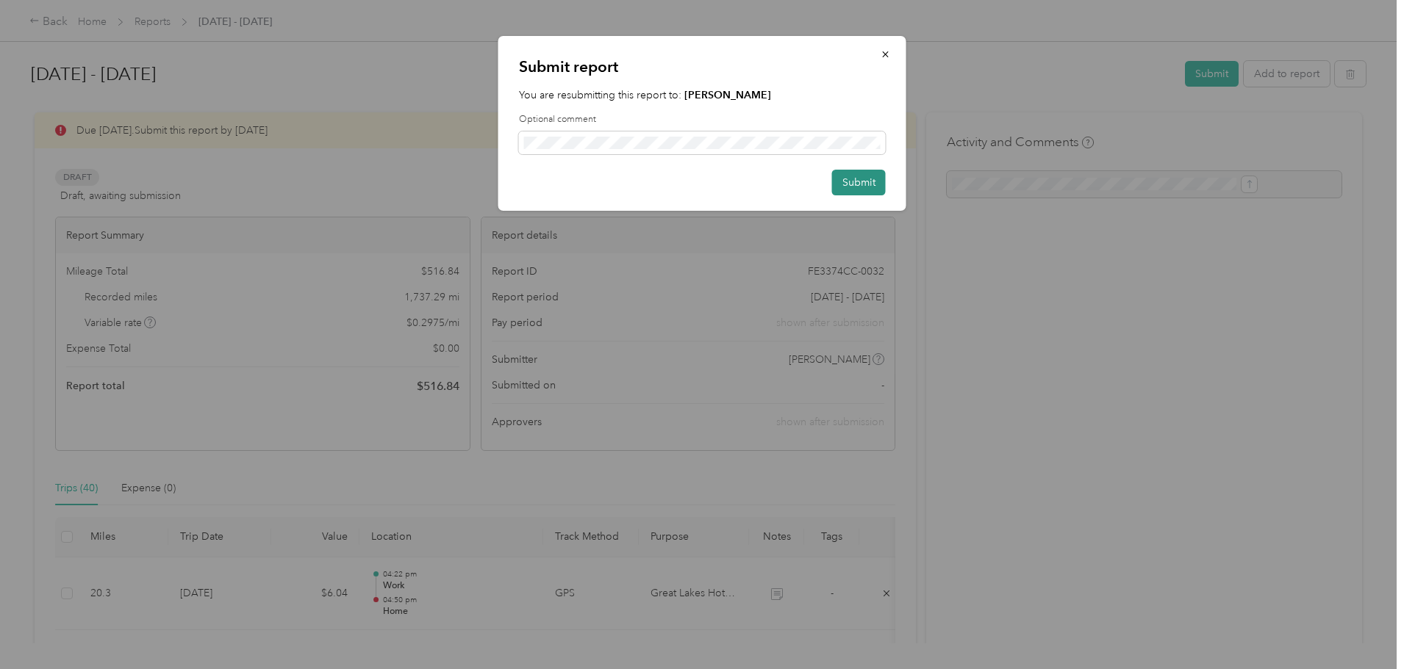
click at [858, 180] on button "Submit" at bounding box center [859, 183] width 54 height 26
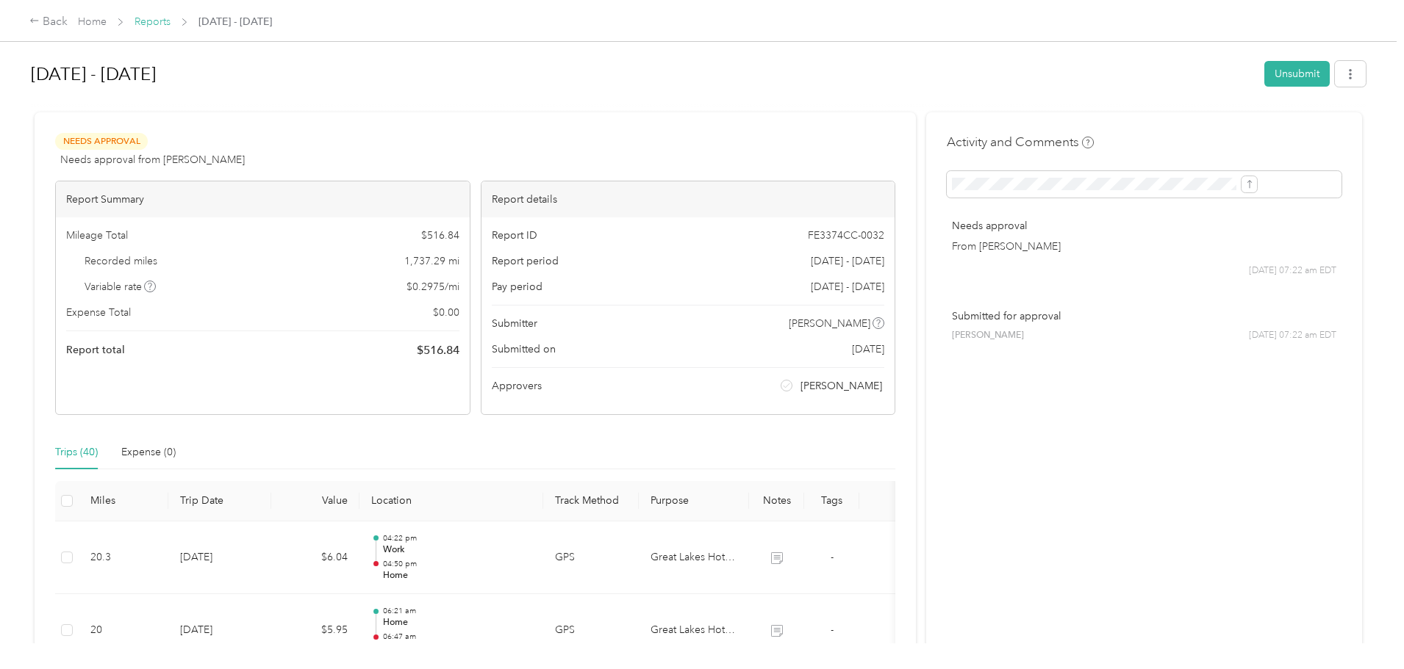
click at [170, 20] on link "Reports" at bounding box center [152, 21] width 36 height 12
